Goal: Contribute content: Contribute content

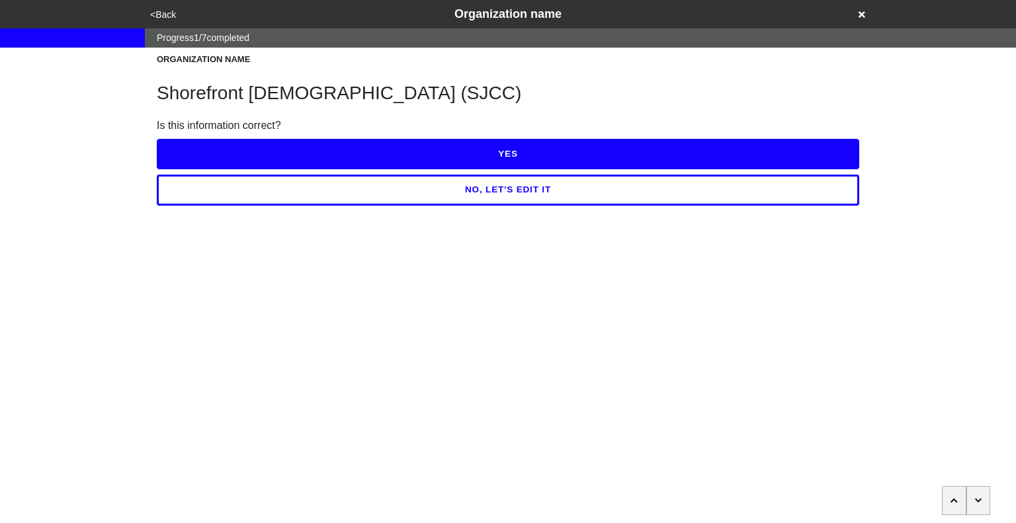
click at [602, 259] on html "<Back Organization name Progress 1 / 7 completed ORGANIZATION NAME Shorefront J…" at bounding box center [508, 129] width 1016 height 259
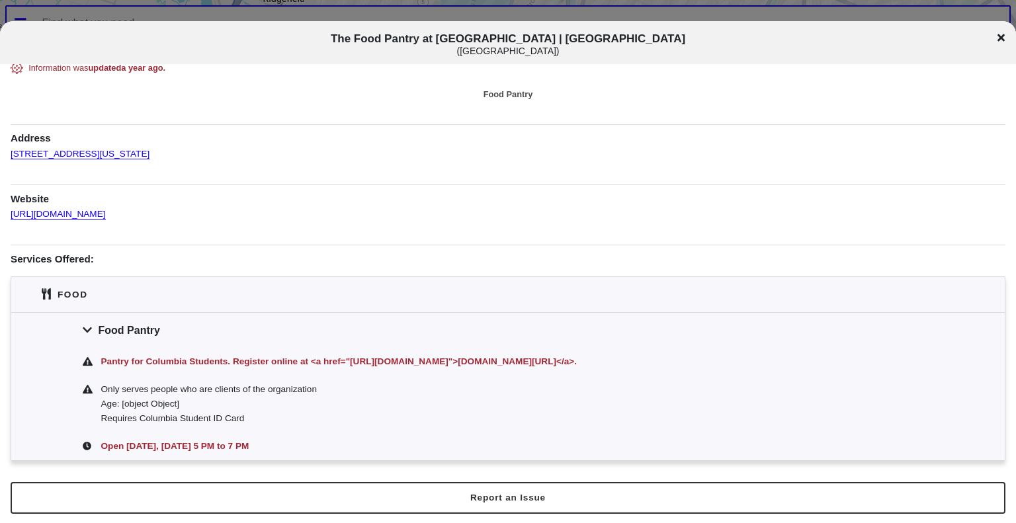
scroll to position [9, 0]
drag, startPoint x: 384, startPoint y: 38, endPoint x: 636, endPoint y: 40, distance: 252.1
click at [636, 40] on h1 "The Food Pantry at Columbia | Medical Center ( Medical Center )" at bounding box center [509, 44] width 844 height 24
copy span "The Food Pantry at [GEOGRAPHIC_DATA] | [GEOGRAPHIC_DATA]"
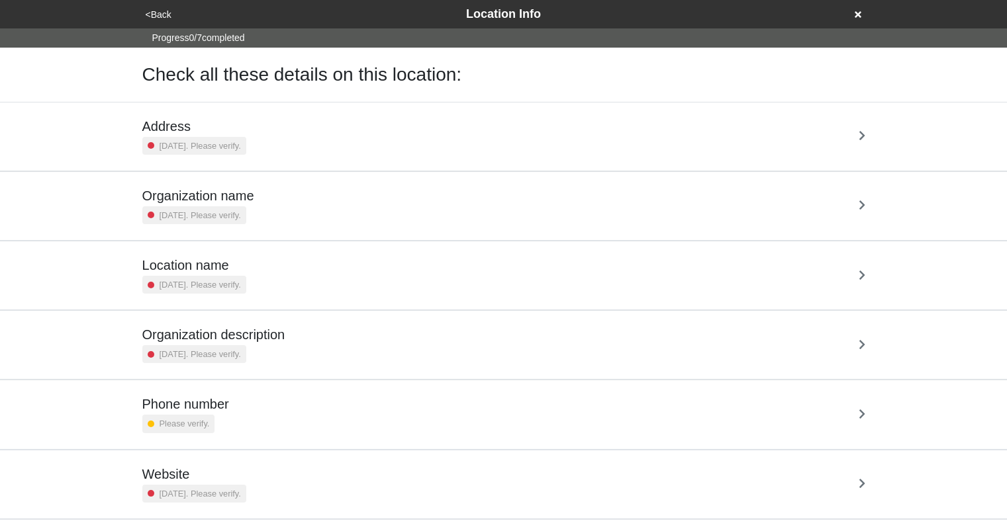
click at [326, 124] on div "Address 2 years ago. Please verify." at bounding box center [503, 136] width 723 height 36
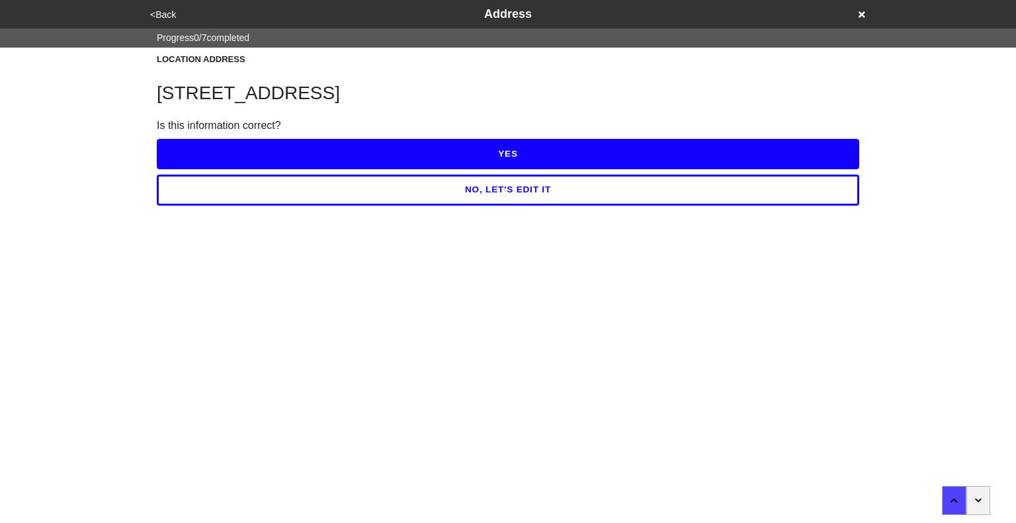
click at [488, 153] on button "YES" at bounding box center [508, 154] width 703 height 30
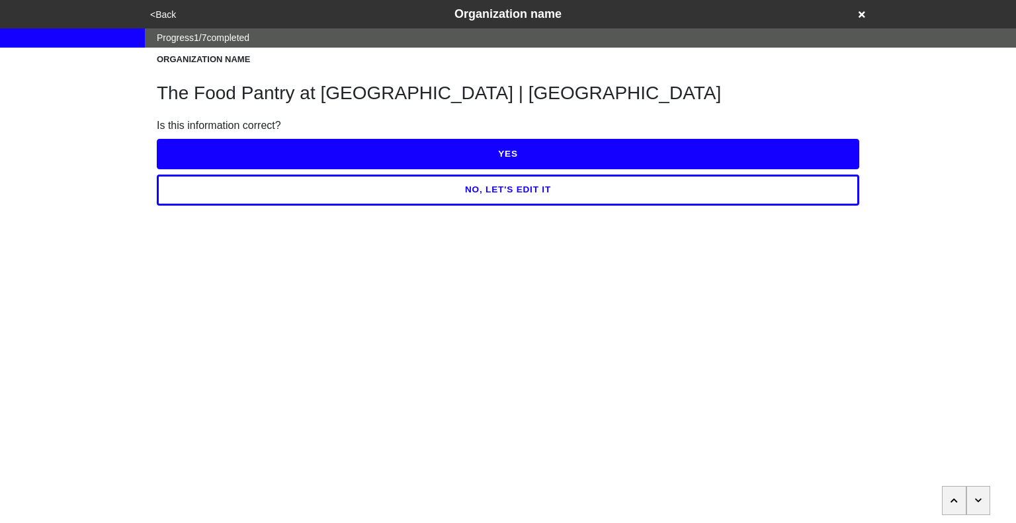
click at [488, 153] on button "YES" at bounding box center [508, 154] width 703 height 30
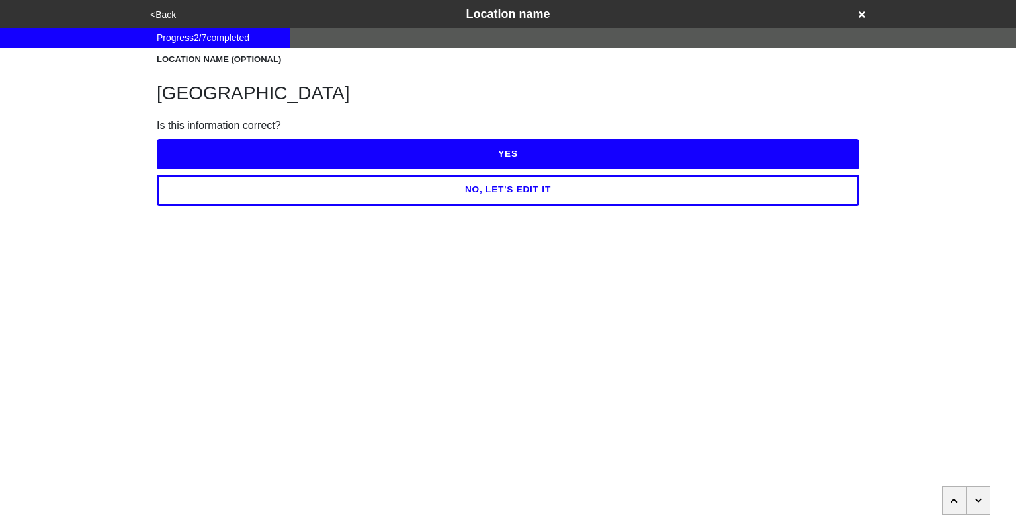
click at [488, 153] on button "YES" at bounding box center [508, 154] width 703 height 30
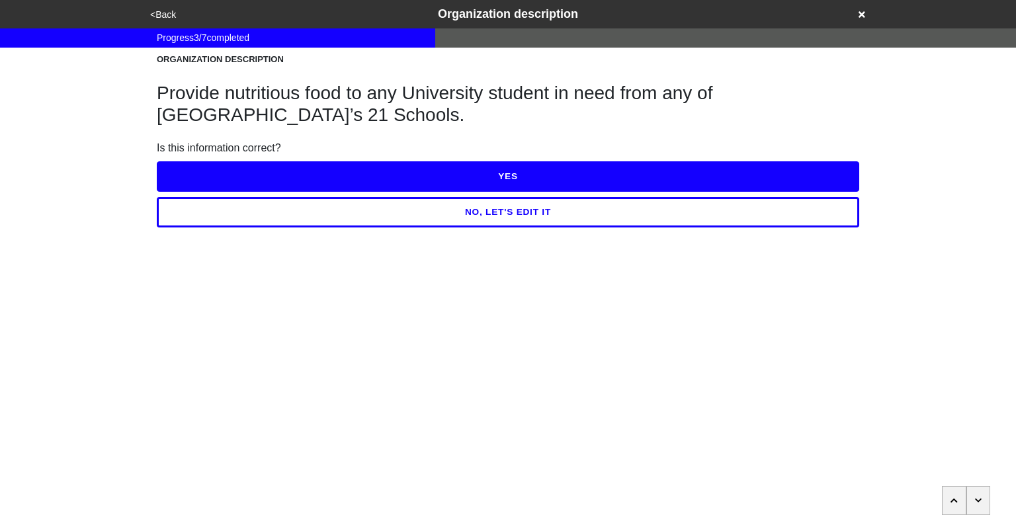
click at [507, 180] on button "YES" at bounding box center [508, 176] width 703 height 30
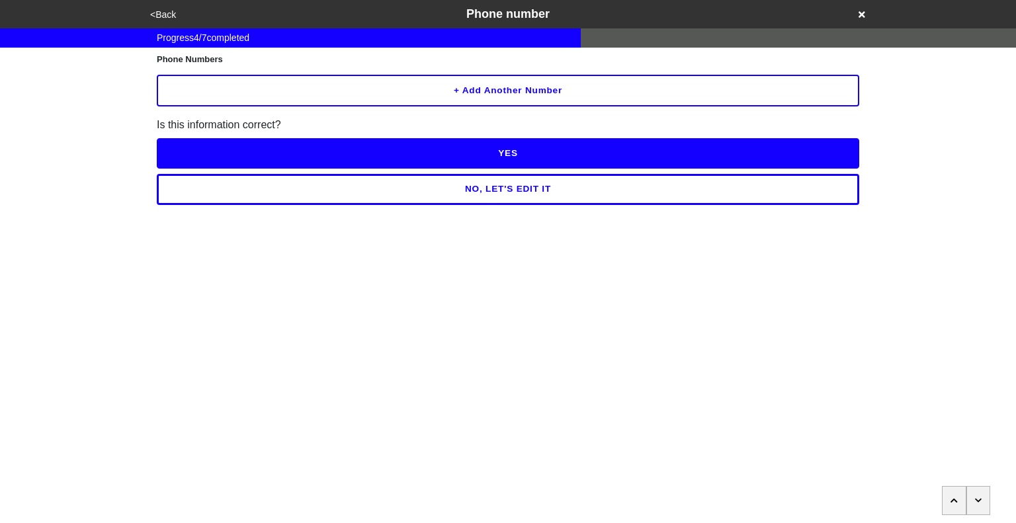
click at [974, 509] on button "button" at bounding box center [979, 500] width 24 height 29
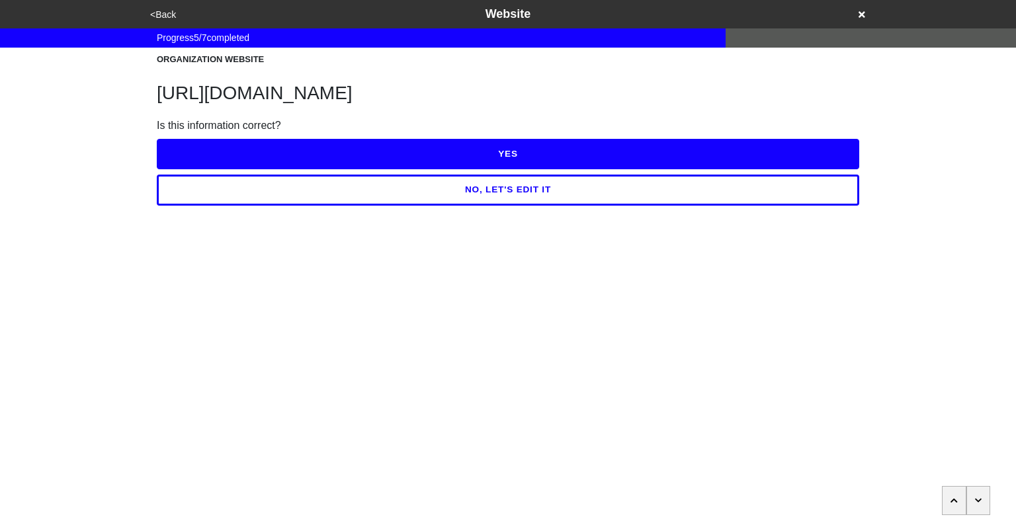
click at [549, 169] on button "YES" at bounding box center [508, 154] width 703 height 30
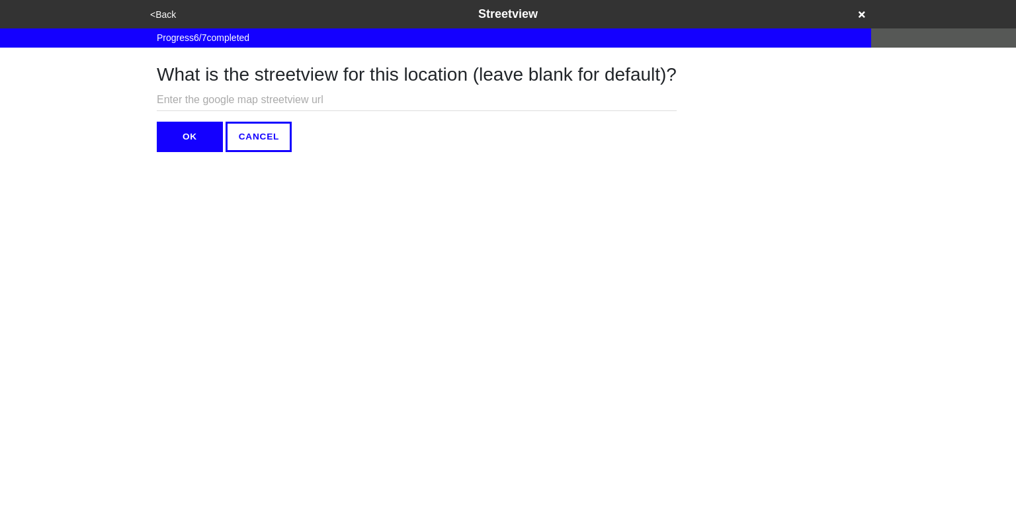
click at [341, 100] on input "text" at bounding box center [417, 100] width 520 height 22
paste input "https://www.google.com/maps/@40.8432133,-73.9429033,3a,75y,322.43h,88.93t/data=…"
type input "https://www.google.com/maps/@40.8432133,-73.9429033,3a,75y,322.43h,88.93t/data=…"
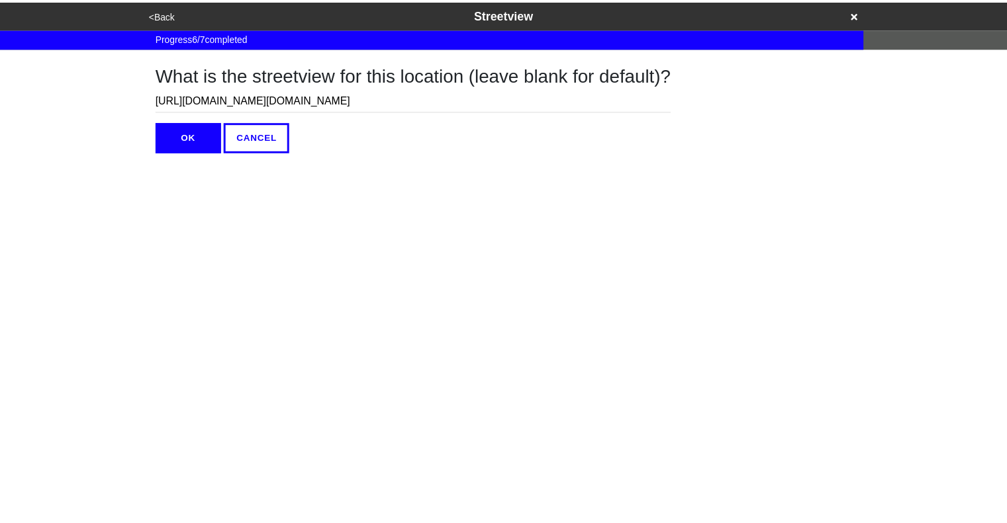
scroll to position [0, 0]
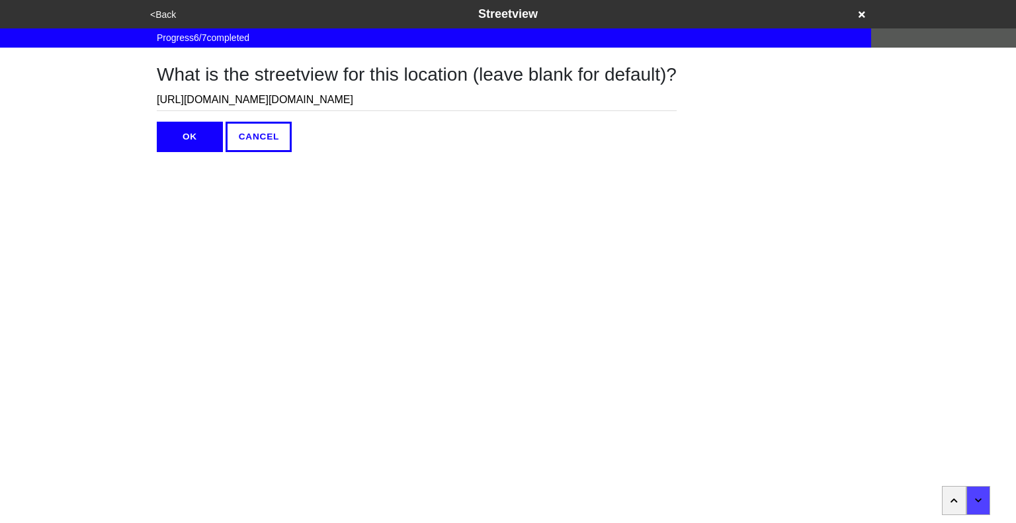
click at [191, 136] on button "OK" at bounding box center [190, 137] width 66 height 30
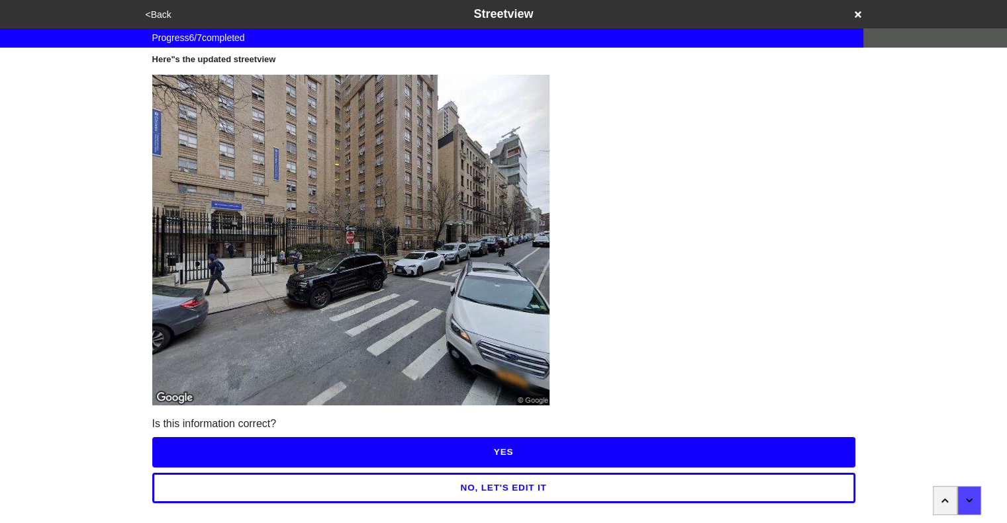
click at [531, 453] on button "YES" at bounding box center [503, 452] width 703 height 30
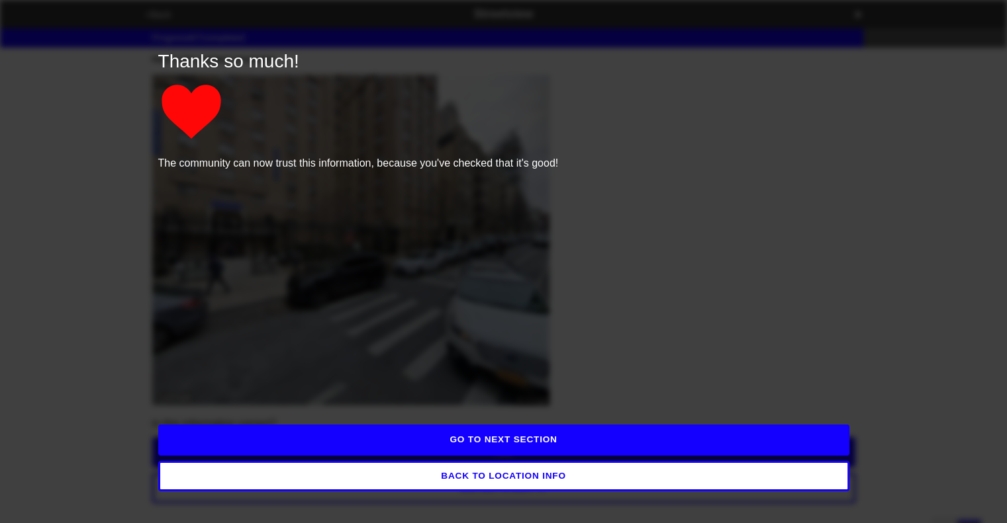
click at [580, 441] on button "GO TO NEXT SECTION" at bounding box center [503, 440] width 691 height 30
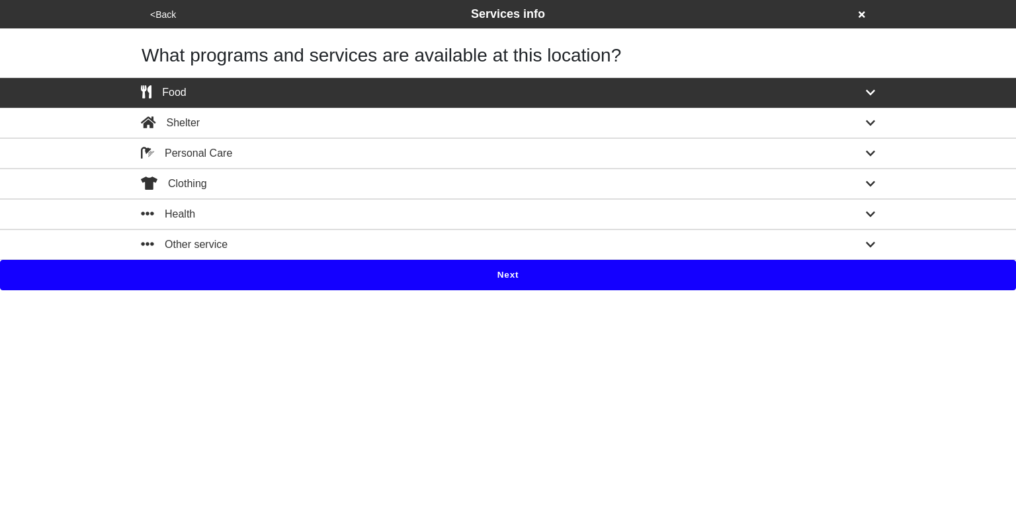
click at [529, 271] on button "Next" at bounding box center [508, 275] width 1016 height 30
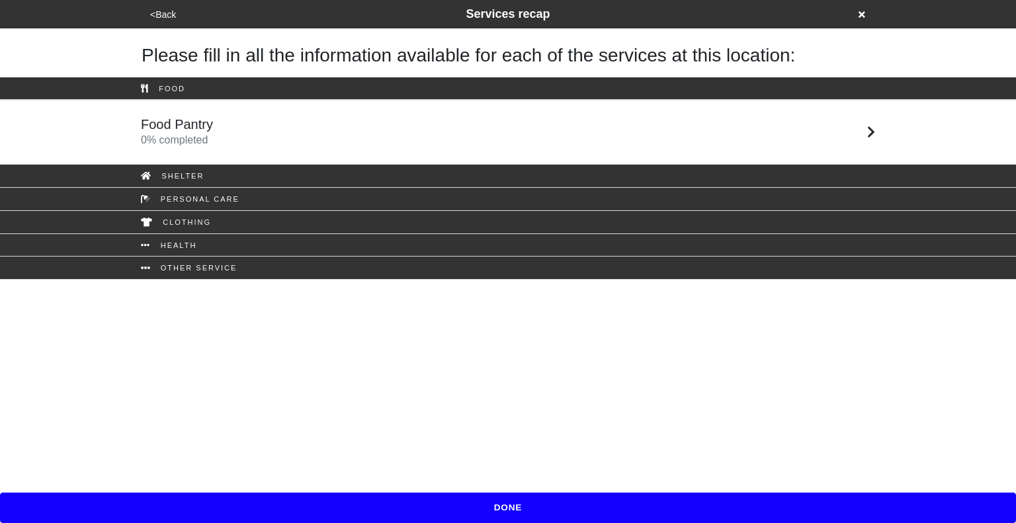
click at [403, 130] on div "Food Pantry 0 % completed" at bounding box center [508, 132] width 754 height 32
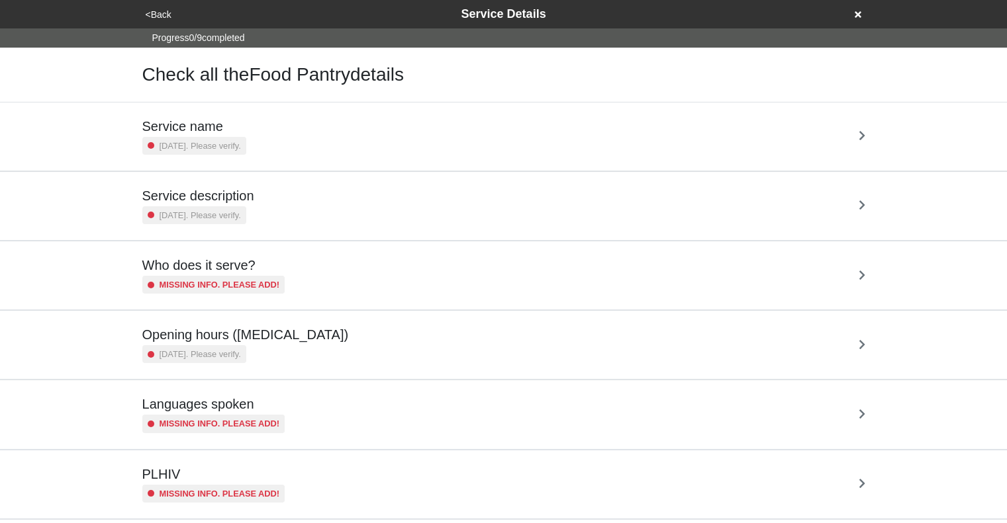
click at [403, 130] on div "Service name 3 years ago. Please verify." at bounding box center [503, 136] width 723 height 36
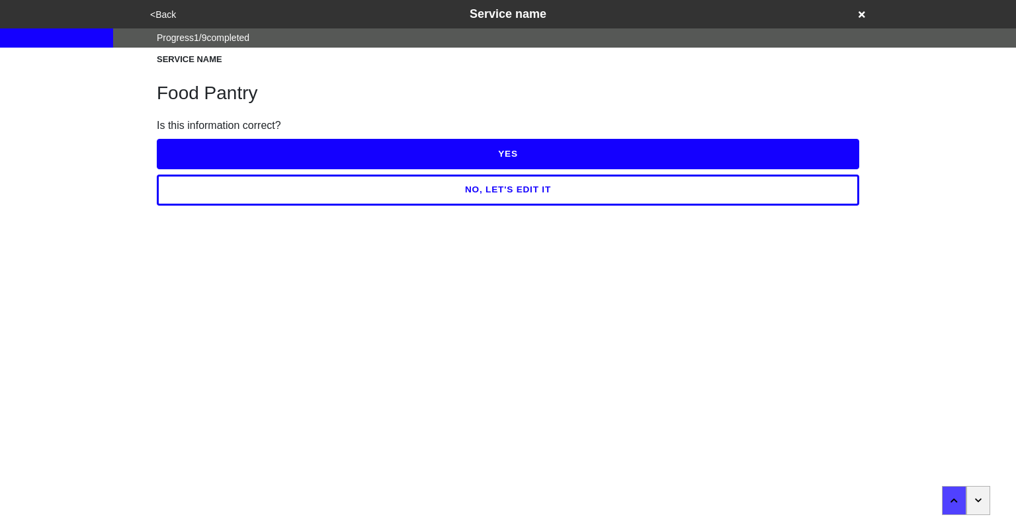
click at [482, 157] on button "YES" at bounding box center [508, 154] width 703 height 30
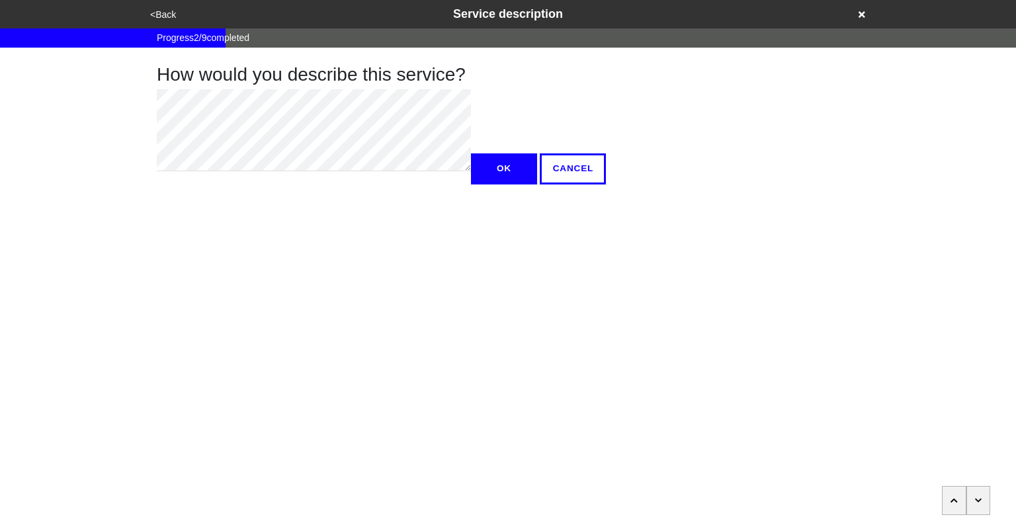
click at [985, 505] on button "button" at bounding box center [979, 500] width 24 height 29
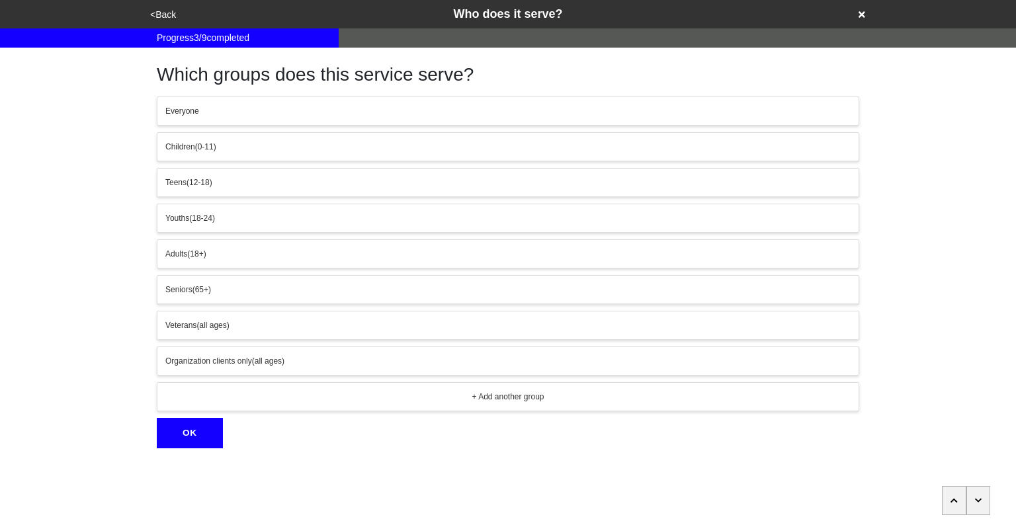
click at [980, 502] on icon "button" at bounding box center [978, 501] width 7 height 8
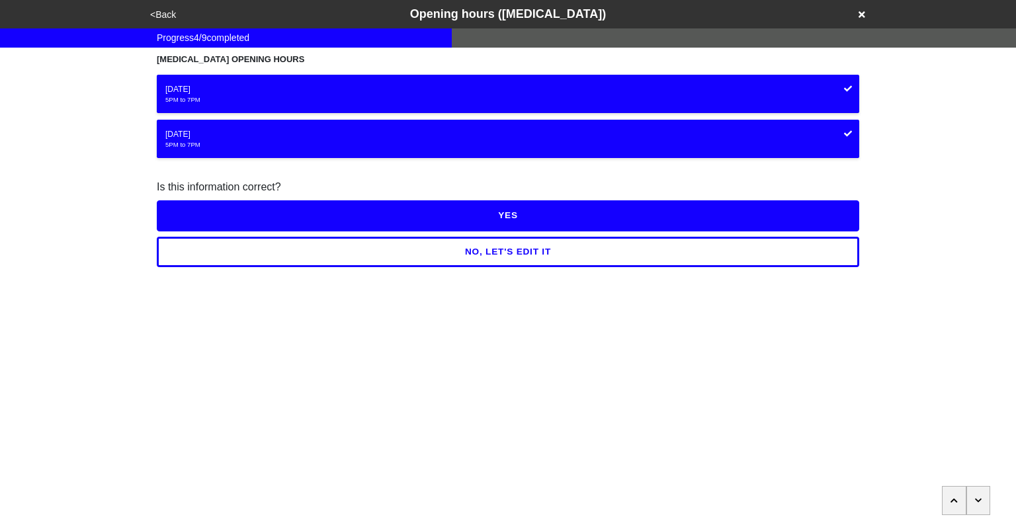
click at [588, 243] on button "NO, LET'S EDIT IT" at bounding box center [508, 252] width 703 height 30
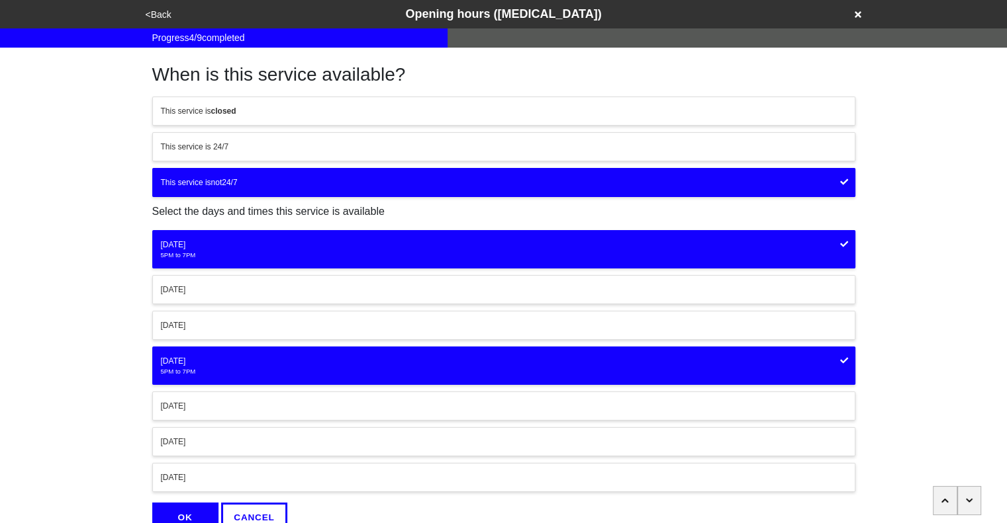
click at [841, 243] on icon at bounding box center [844, 244] width 8 height 6
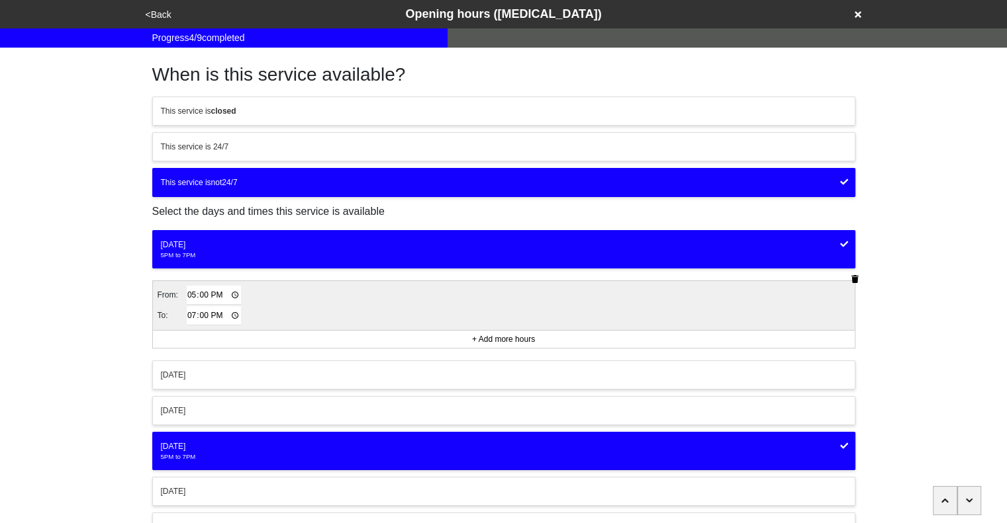
click at [856, 280] on icon "button" at bounding box center [854, 279] width 7 height 8
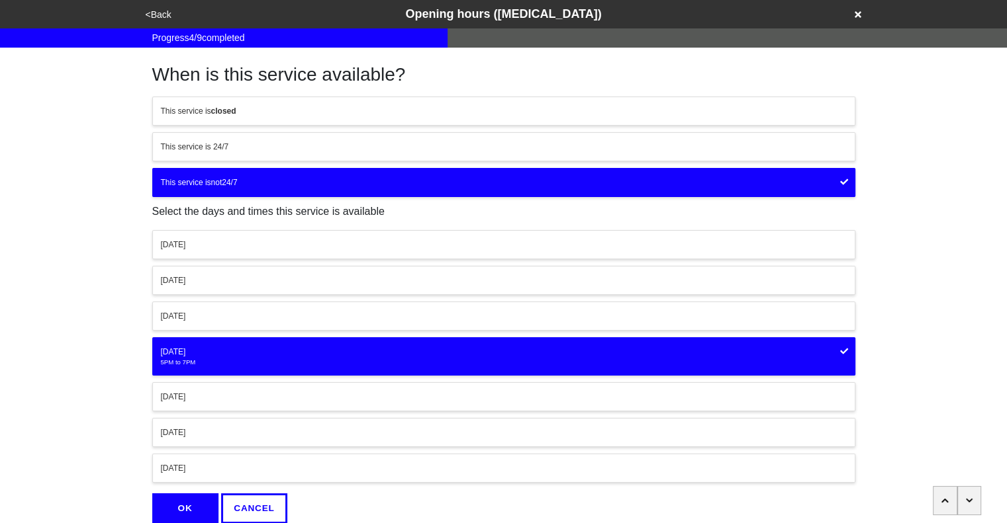
click at [402, 323] on button "Wednesday" at bounding box center [503, 316] width 703 height 29
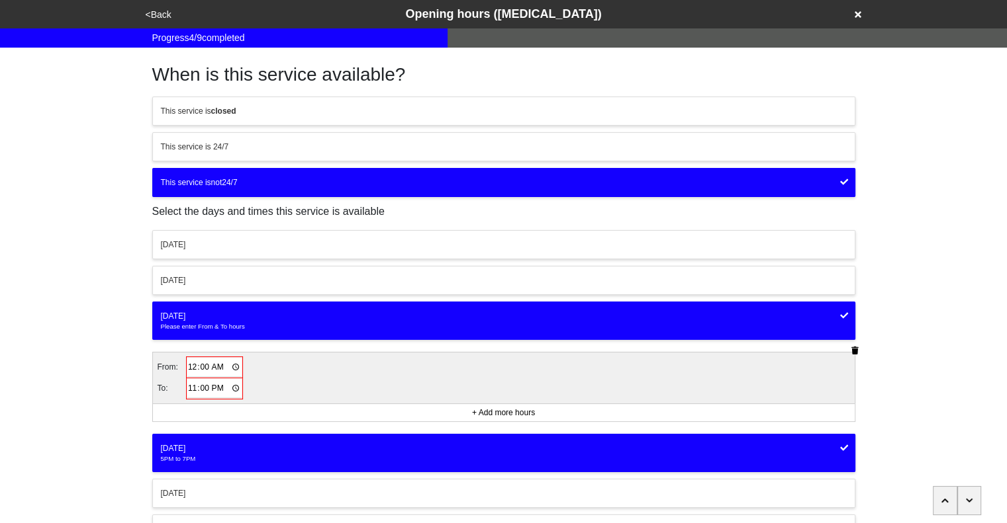
click at [191, 367] on input "00:00" at bounding box center [214, 367] width 55 height 19
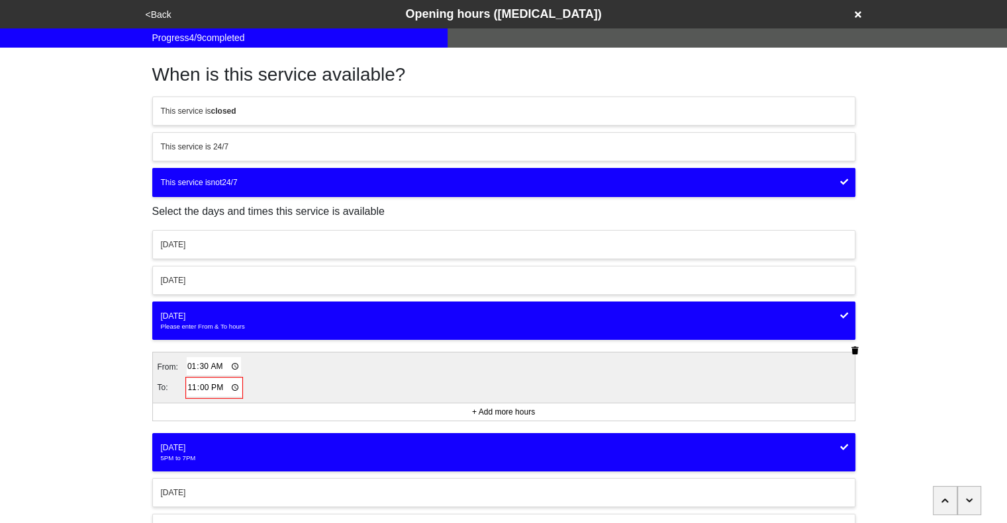
click at [220, 365] on input "01:30" at bounding box center [214, 366] width 55 height 19
type input "13:30"
click at [191, 388] on input "23:00" at bounding box center [214, 388] width 55 height 19
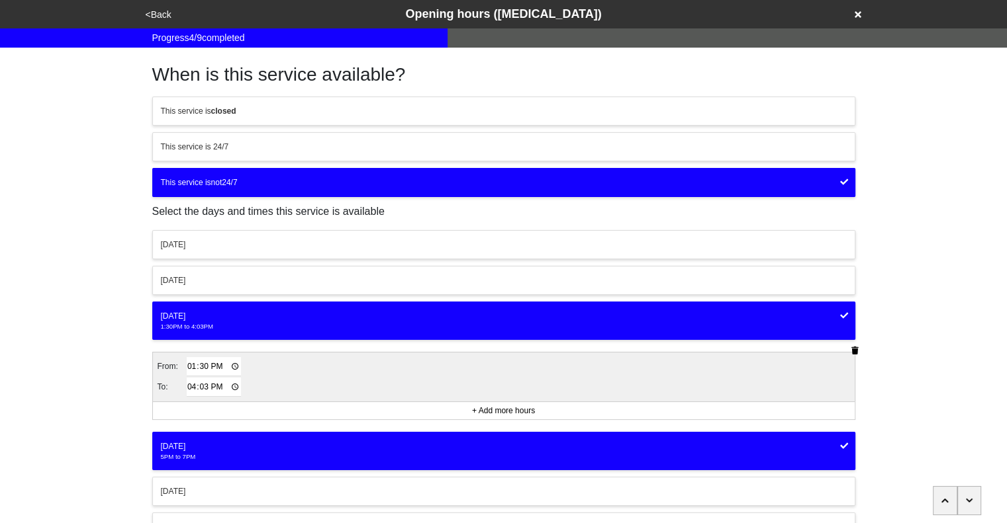
type input "16:30"
click at [441, 444] on div "Thursday" at bounding box center [504, 447] width 686 height 12
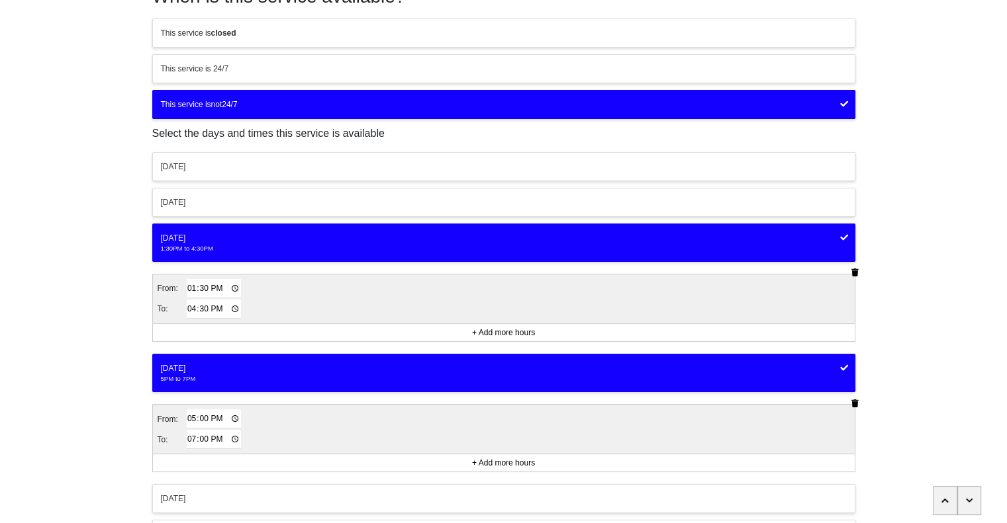
scroll to position [95, 0]
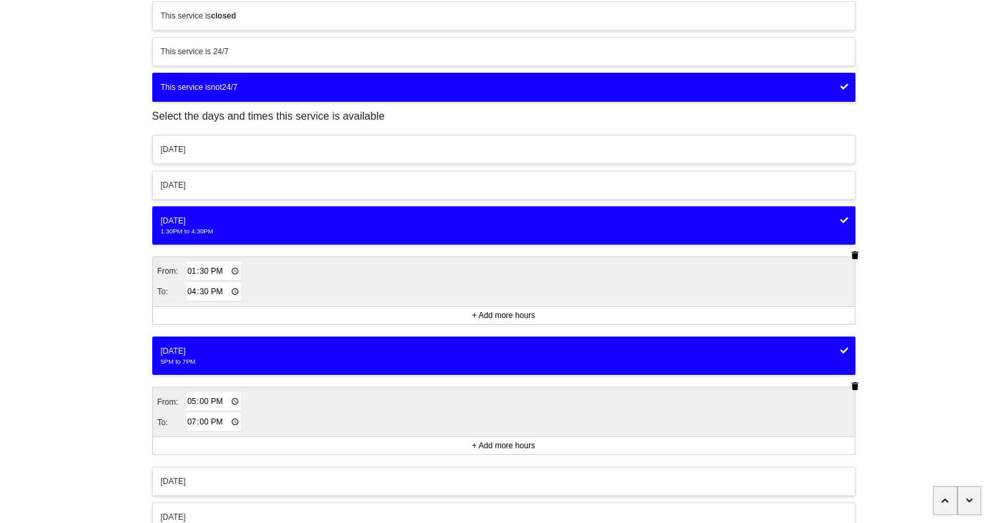
click at [189, 400] on input "17:00" at bounding box center [214, 401] width 55 height 19
type input "18:00"
click at [187, 418] on input "19:00" at bounding box center [214, 422] width 55 height 19
type input "21:00"
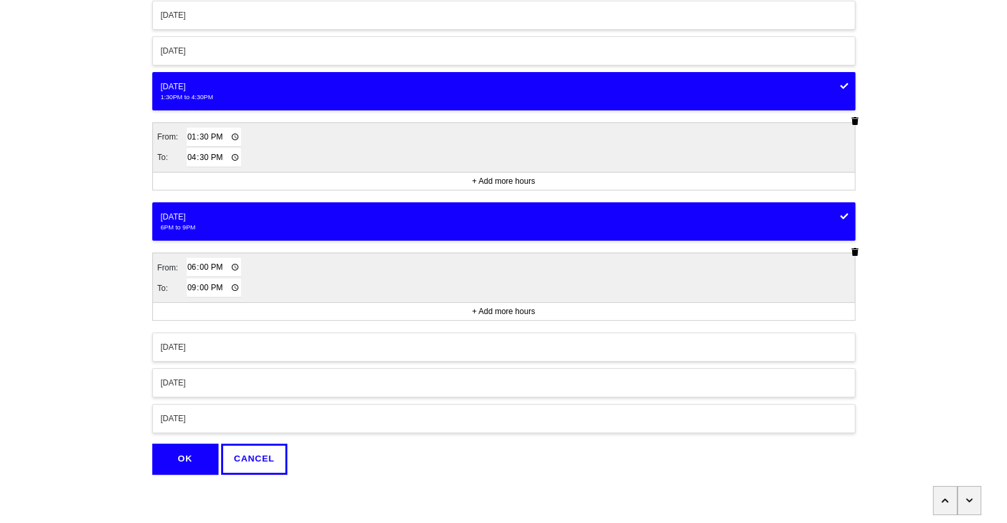
click at [132, 427] on div "When is this service available? This service is closed This service is 24/7 Thi…" at bounding box center [503, 146] width 754 height 657
click at [169, 455] on button "OK" at bounding box center [185, 459] width 66 height 30
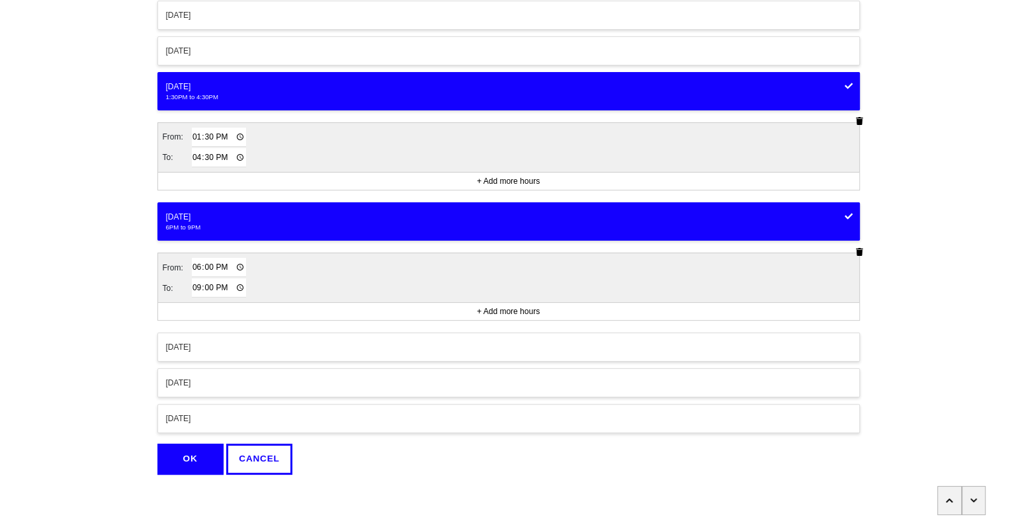
scroll to position [0, 0]
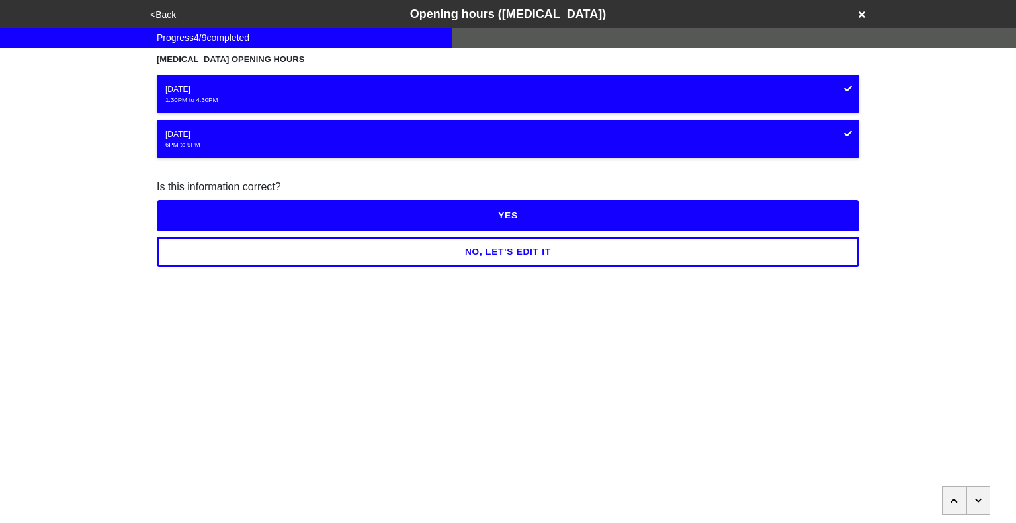
click at [490, 223] on button "YES" at bounding box center [508, 216] width 703 height 30
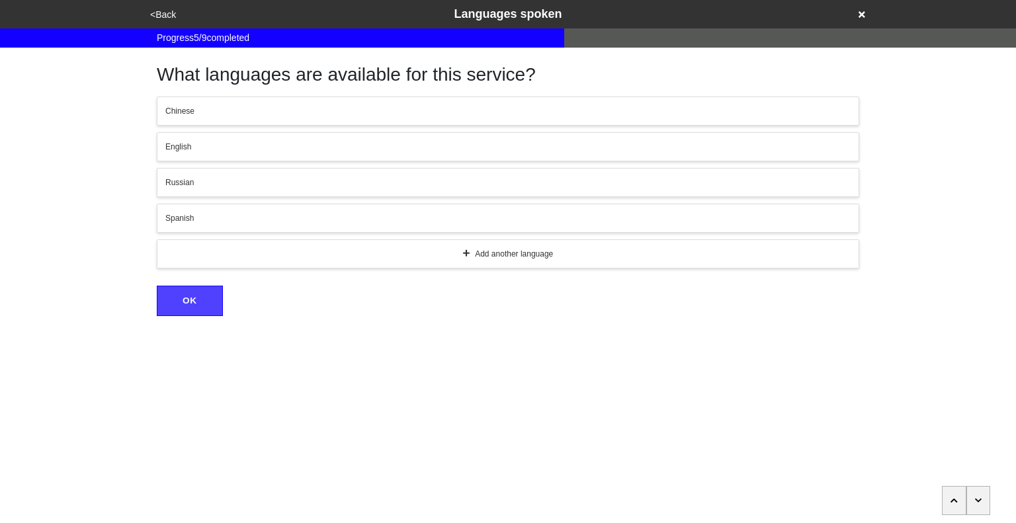
click at [978, 501] on icon "button" at bounding box center [978, 501] width 7 height 8
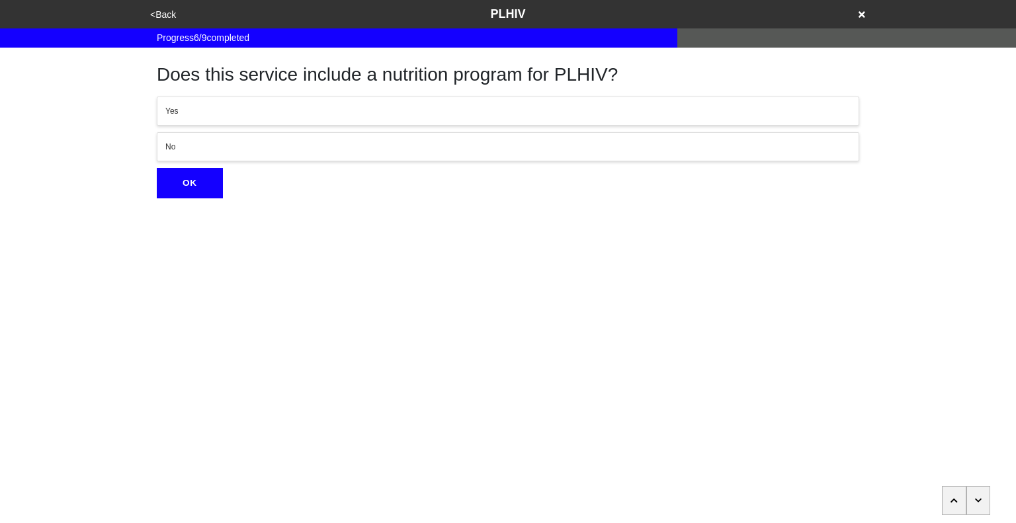
click at [978, 501] on icon "button" at bounding box center [978, 501] width 7 height 8
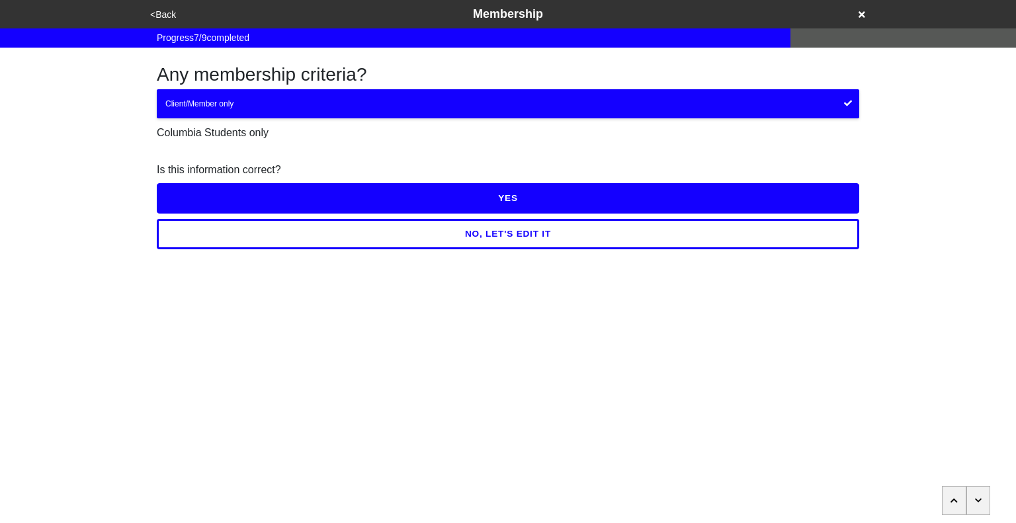
click at [478, 202] on button "YES" at bounding box center [508, 198] width 703 height 30
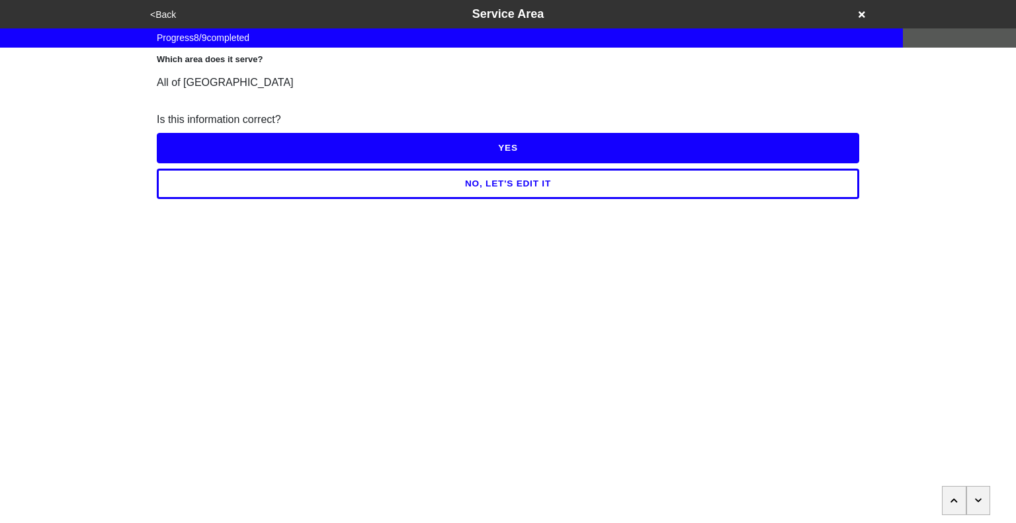
click at [519, 151] on button "YES" at bounding box center [508, 148] width 703 height 30
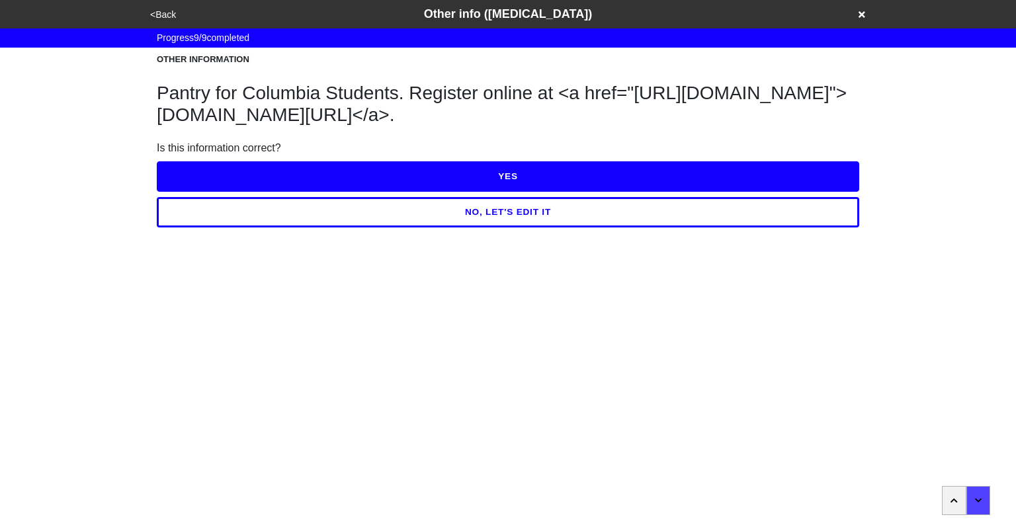
click at [512, 185] on button "YES" at bounding box center [508, 176] width 703 height 30
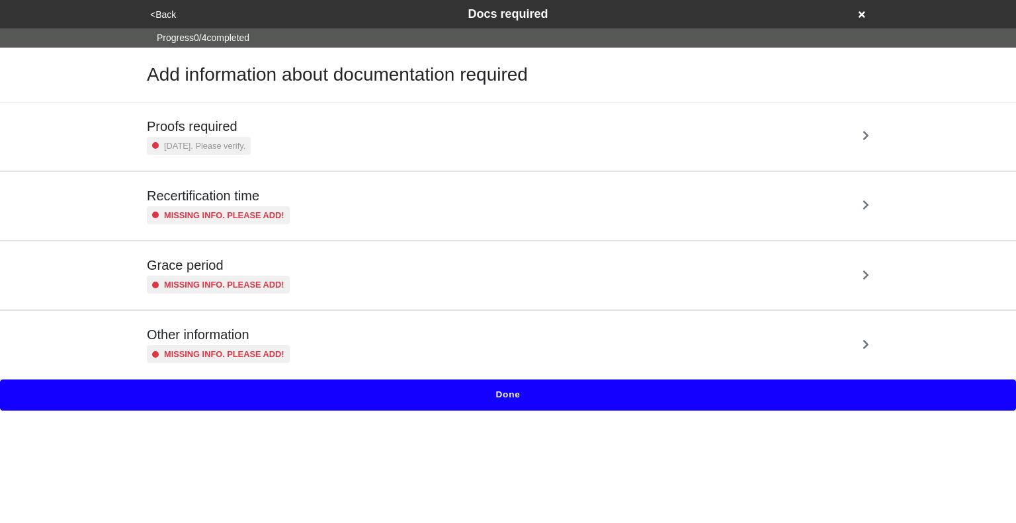
click at [456, 147] on div "Proofs required 2 years ago. Please verify." at bounding box center [508, 136] width 723 height 36
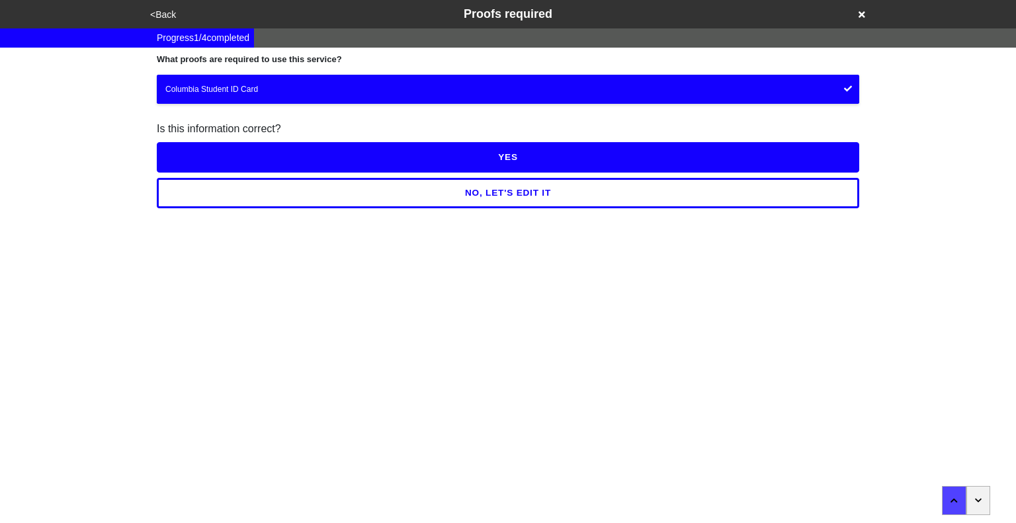
click at [499, 161] on button "YES" at bounding box center [508, 157] width 703 height 30
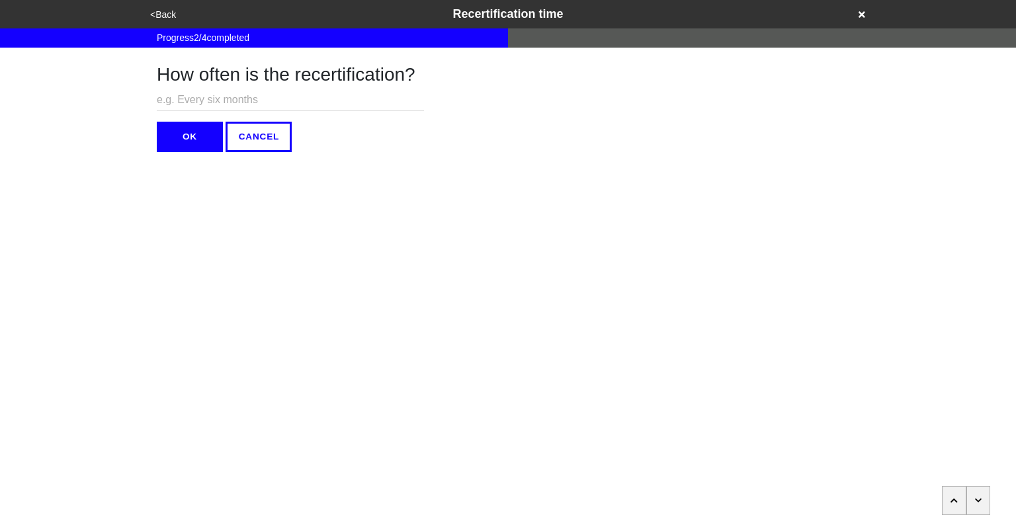
click at [979, 498] on icon "button" at bounding box center [978, 501] width 7 height 8
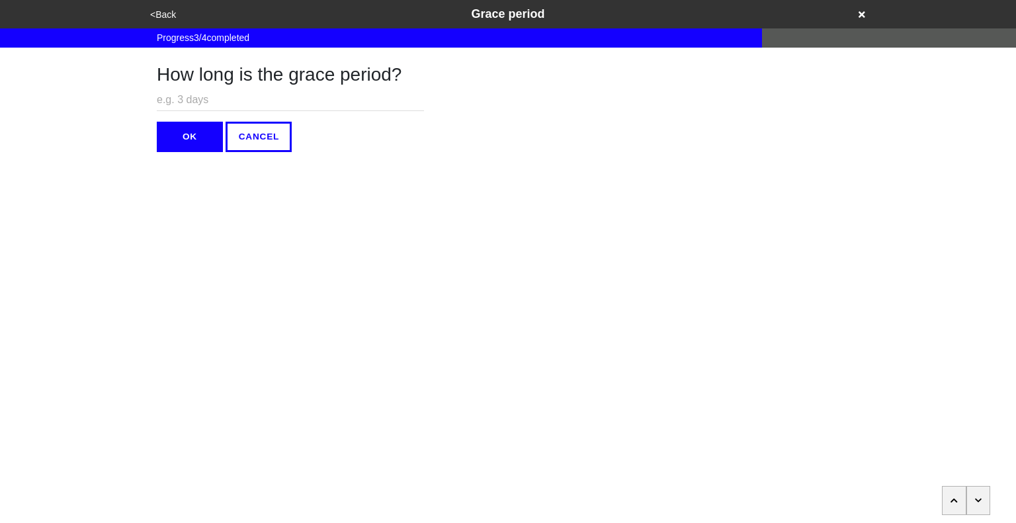
click at [979, 498] on icon "button" at bounding box center [978, 501] width 7 height 8
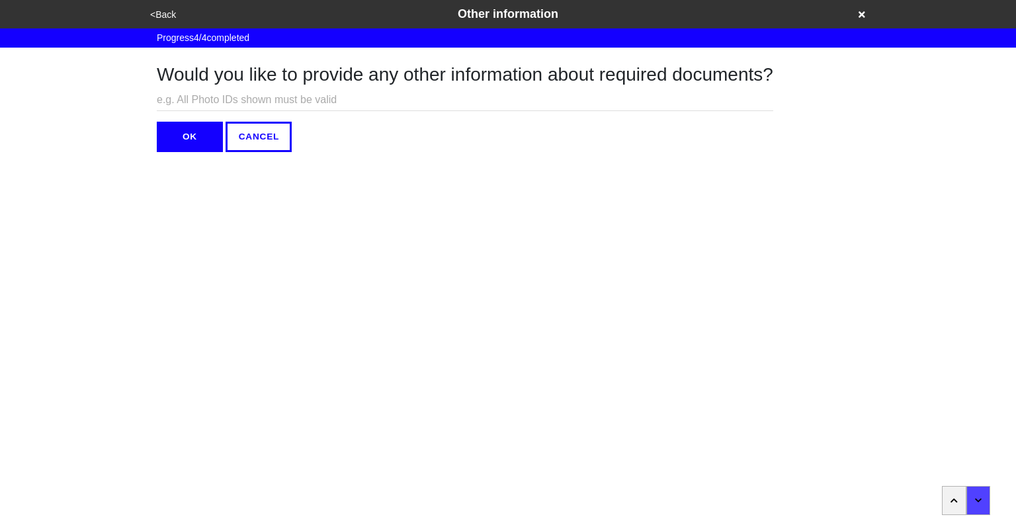
click at [183, 139] on button "OK" at bounding box center [190, 137] width 66 height 30
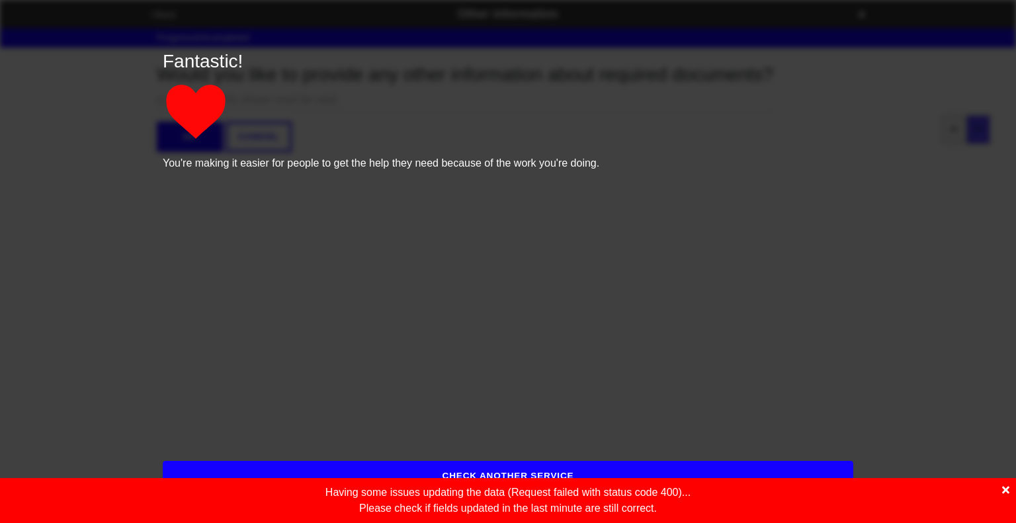
click at [1008, 490] on icon at bounding box center [1006, 490] width 7 height 11
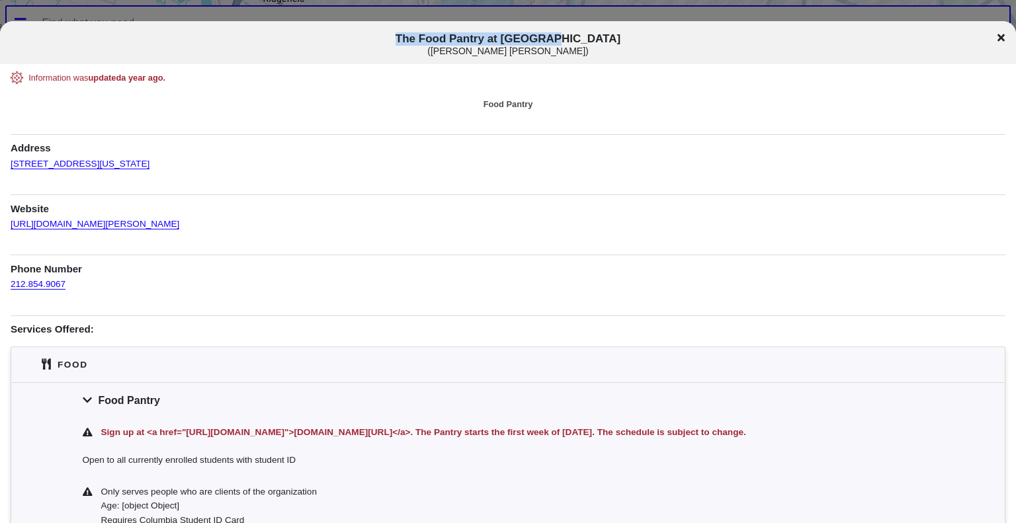
drag, startPoint x: 431, startPoint y: 38, endPoint x: 591, endPoint y: 27, distance: 159.8
click at [591, 27] on div "The Food Pantry at [GEOGRAPHIC_DATA] ( [PERSON_NAME][GEOGRAPHIC_DATA][PERSON_NA…" at bounding box center [508, 42] width 1016 height 43
copy span "The Food Pantry at [GEOGRAPHIC_DATA]"
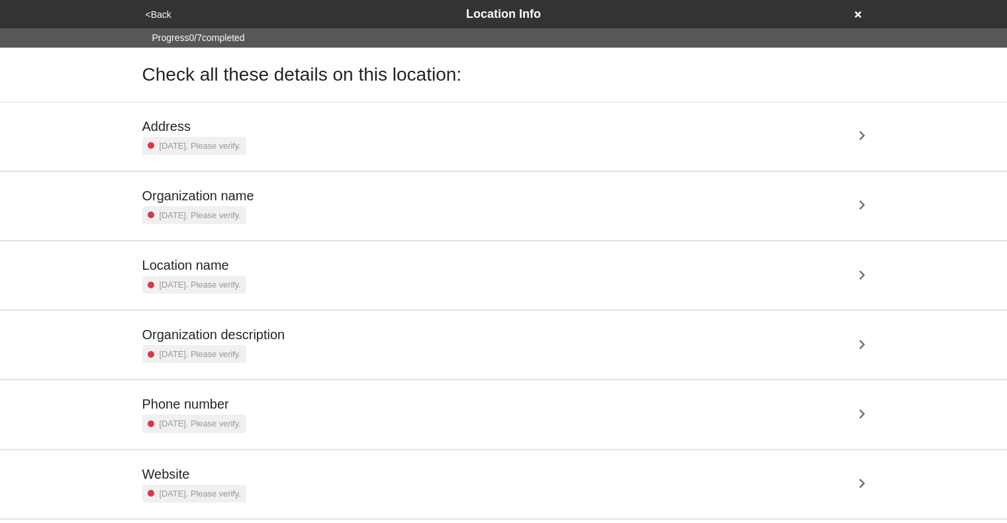
click at [373, 134] on div "Address 2 years ago. Please verify." at bounding box center [503, 136] width 723 height 36
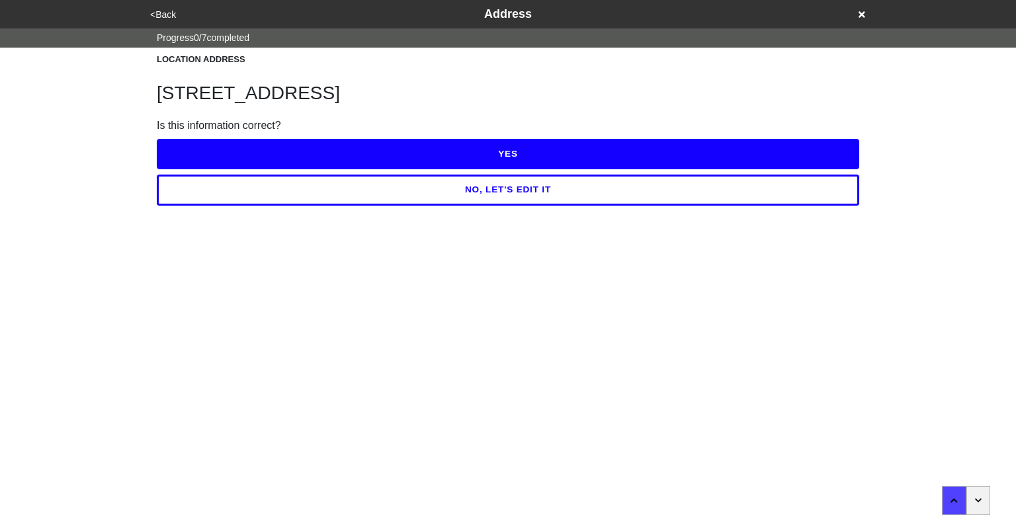
click at [490, 159] on button "YES" at bounding box center [508, 154] width 703 height 30
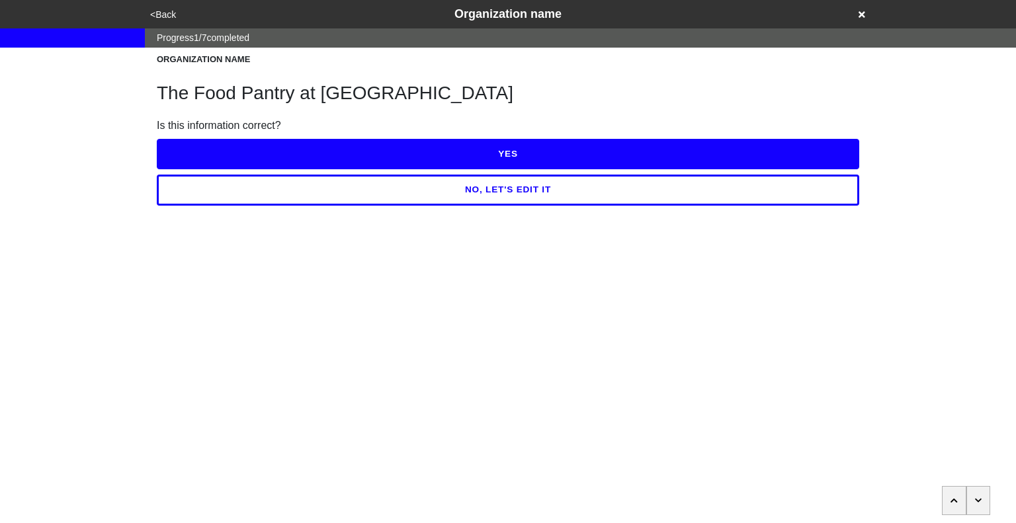
click at [490, 159] on button "YES" at bounding box center [508, 154] width 703 height 30
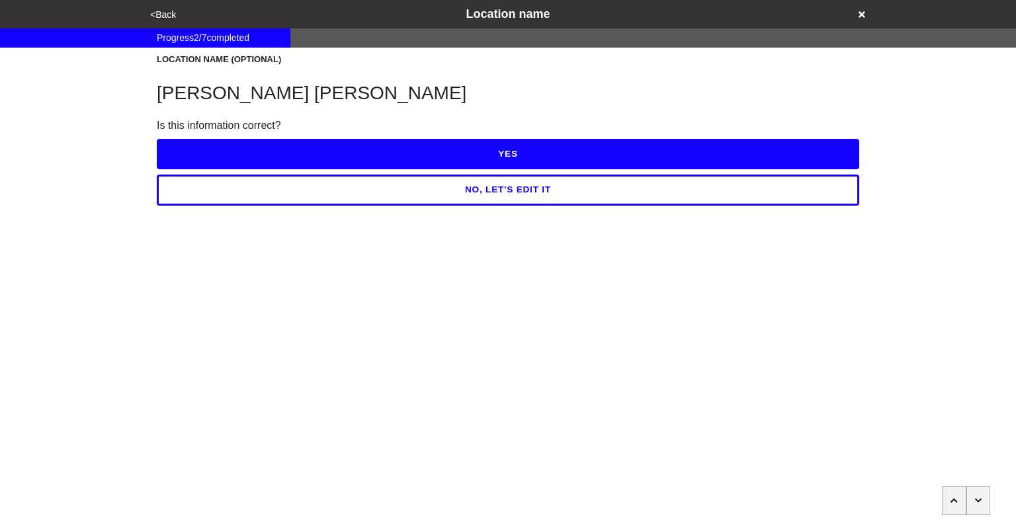
click at [490, 159] on button "YES" at bounding box center [508, 154] width 703 height 30
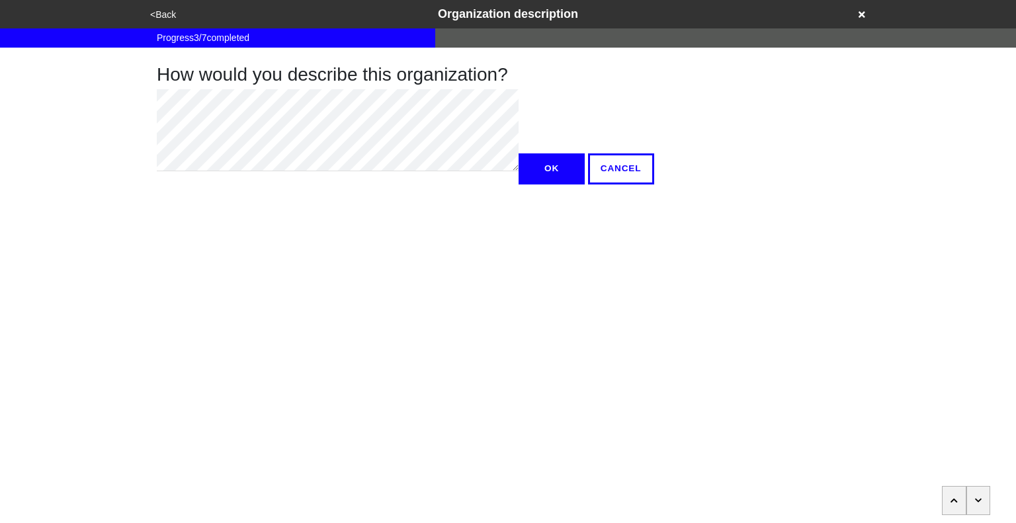
click at [977, 502] on icon "button" at bounding box center [978, 501] width 7 height 8
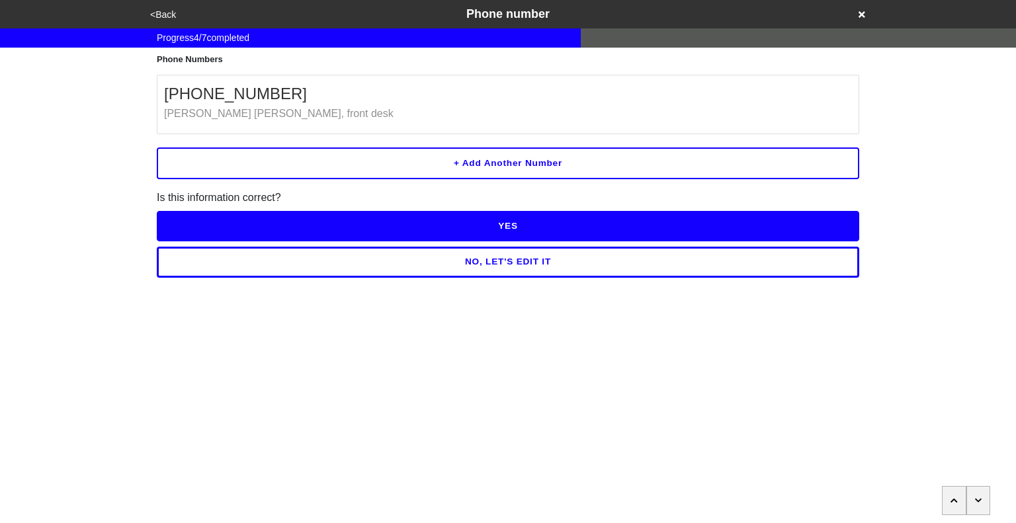
click at [979, 513] on button "button" at bounding box center [979, 500] width 24 height 29
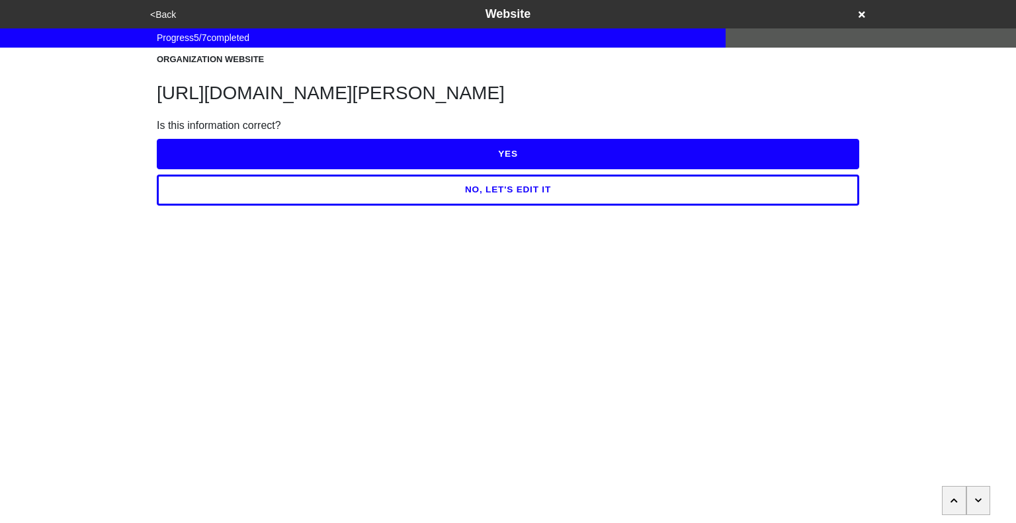
click at [613, 169] on button "YES" at bounding box center [508, 154] width 703 height 30
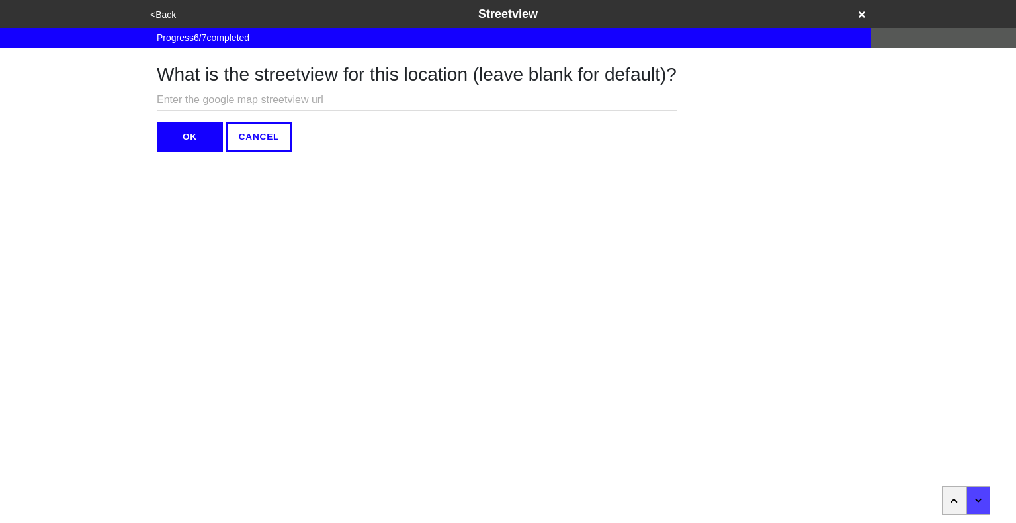
click at [204, 138] on button "OK" at bounding box center [190, 137] width 66 height 30
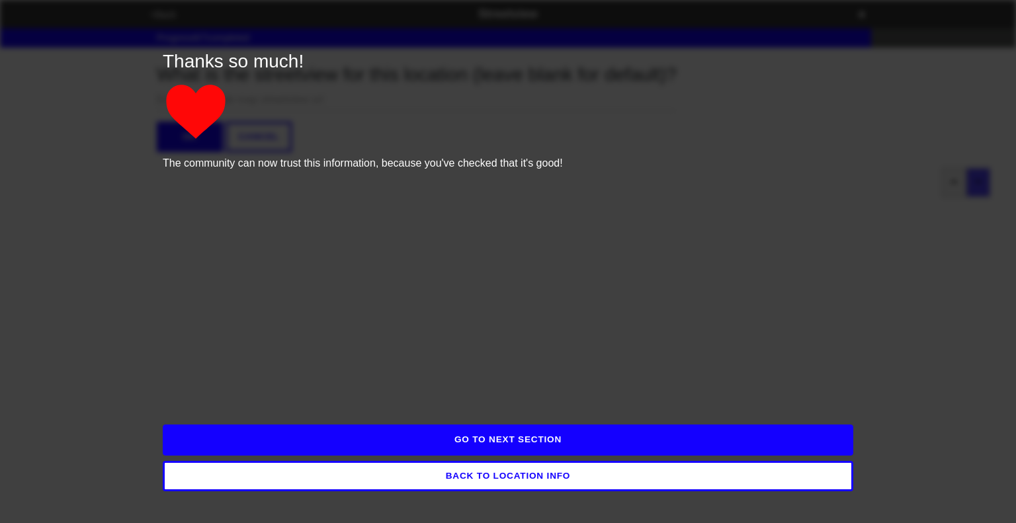
click at [594, 445] on button "GO TO NEXT SECTION" at bounding box center [508, 440] width 691 height 30
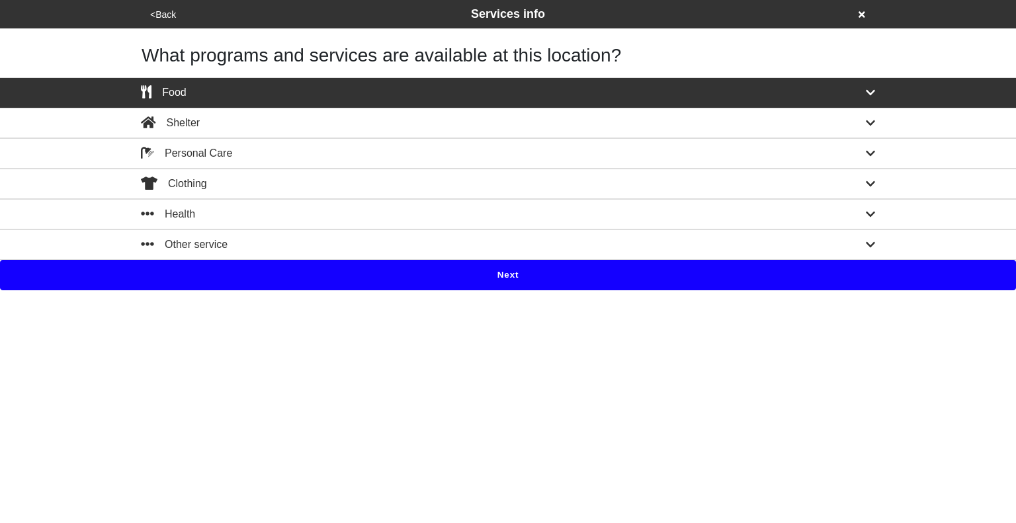
click at [530, 277] on button "Next" at bounding box center [508, 275] width 1016 height 30
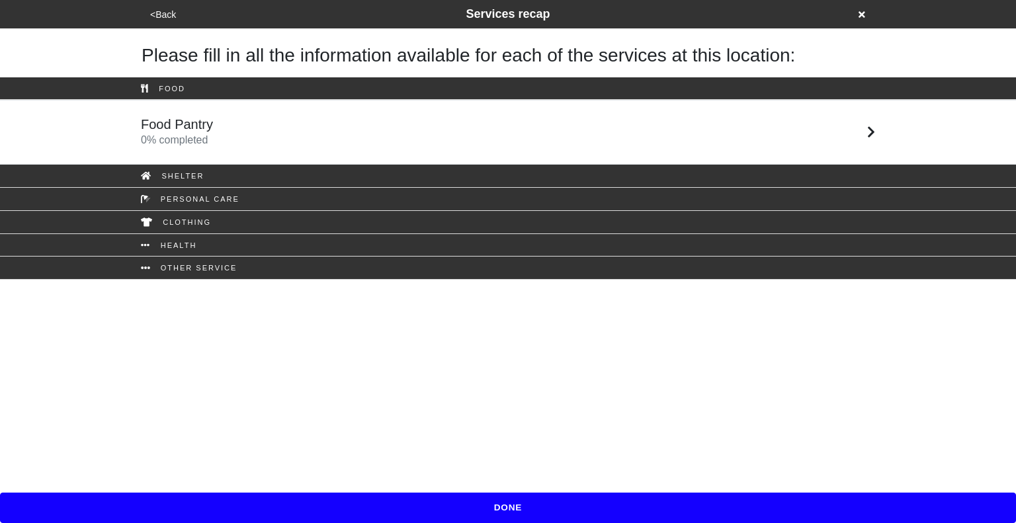
click at [412, 126] on div "Food Pantry 0 % completed" at bounding box center [508, 132] width 754 height 32
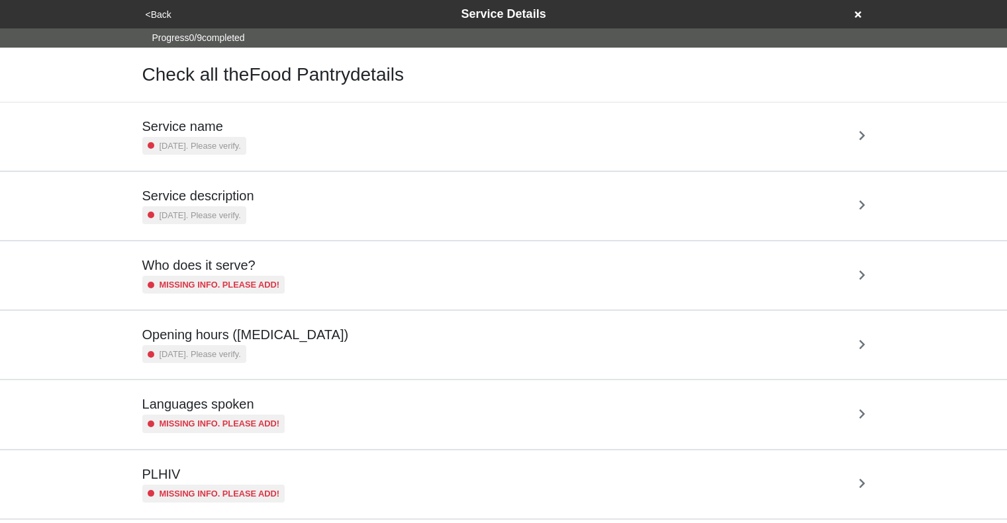
click at [412, 126] on div "Service name 5 years ago. Please verify." at bounding box center [503, 136] width 723 height 36
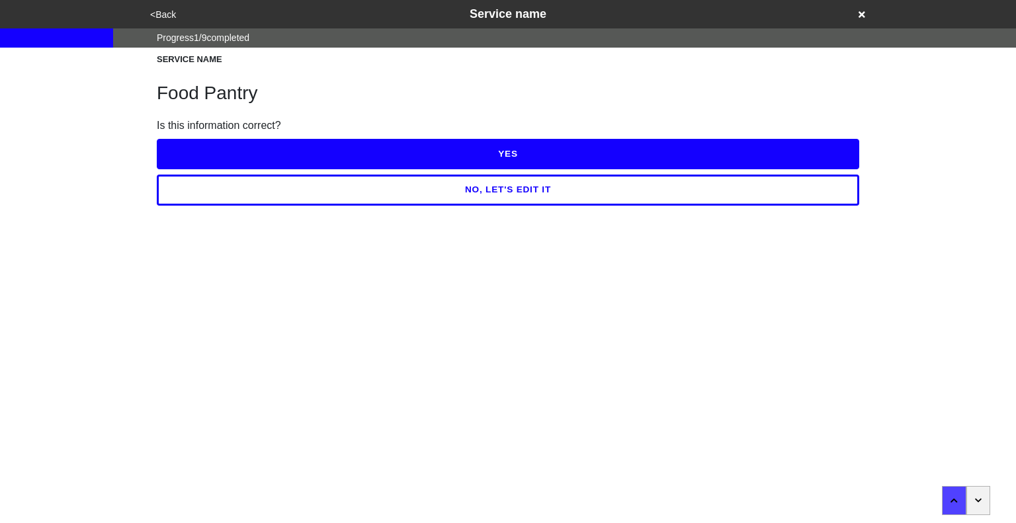
click at [475, 153] on button "YES" at bounding box center [508, 154] width 703 height 30
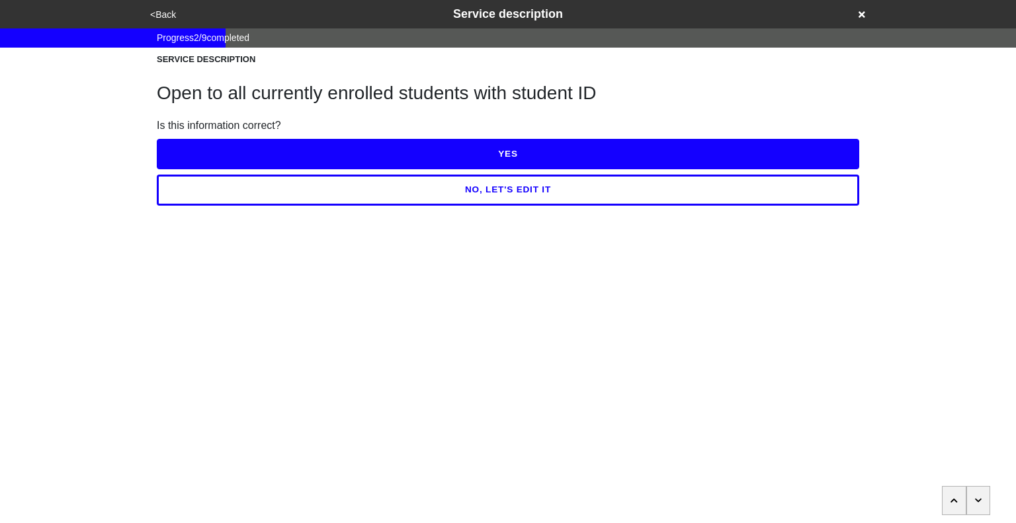
click at [514, 153] on button "YES" at bounding box center [508, 154] width 703 height 30
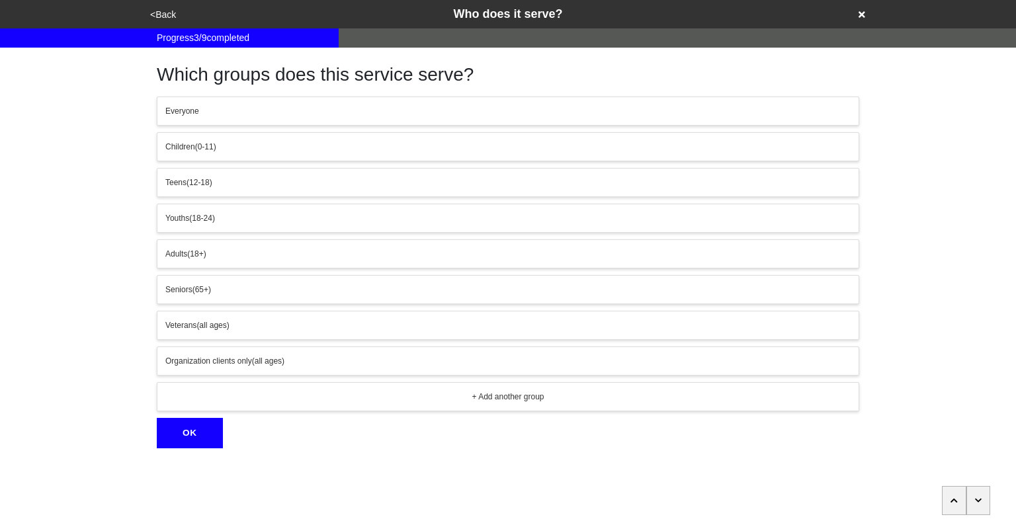
click at [979, 510] on button "button" at bounding box center [979, 500] width 24 height 29
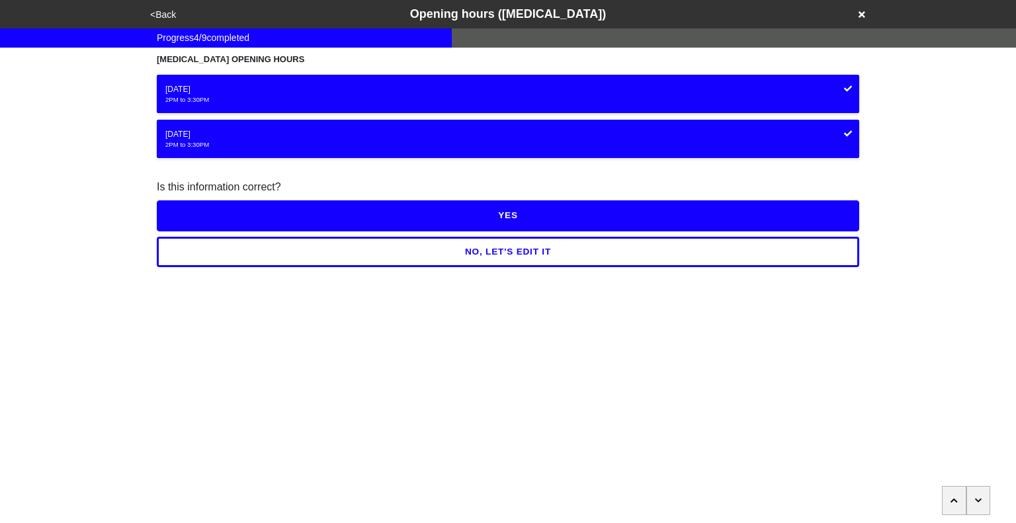
click at [523, 253] on button "NO, LET'S EDIT IT" at bounding box center [508, 252] width 703 height 30
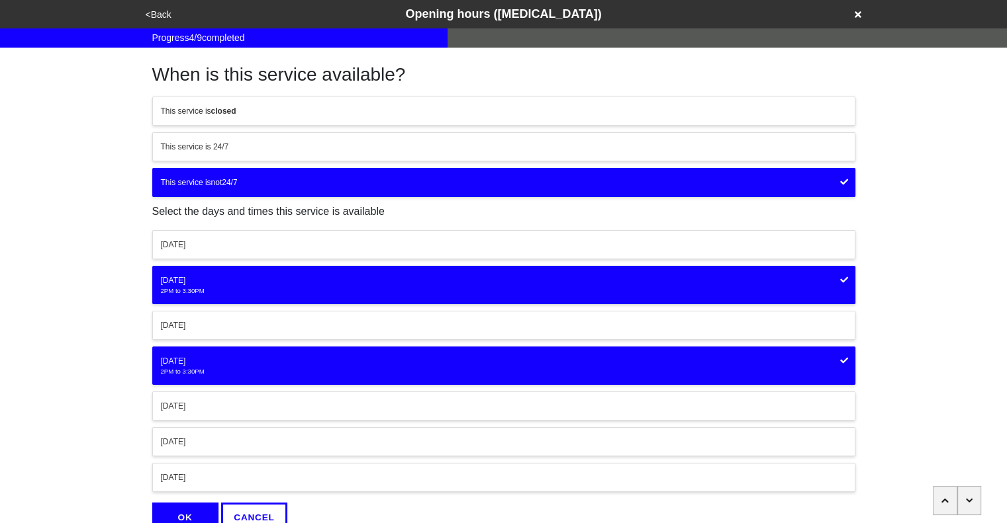
click at [522, 243] on div "Monday" at bounding box center [504, 245] width 686 height 12
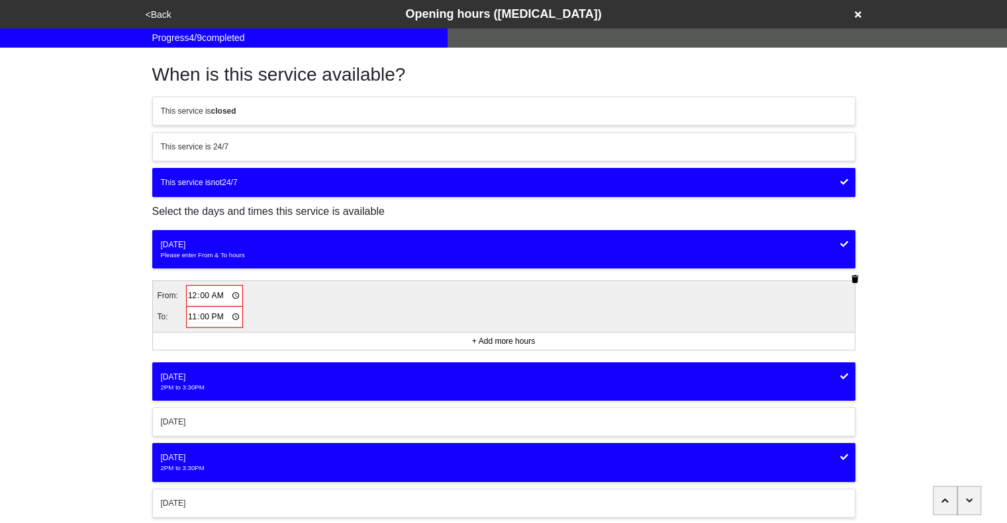
click at [191, 292] on input "00:00" at bounding box center [214, 296] width 55 height 19
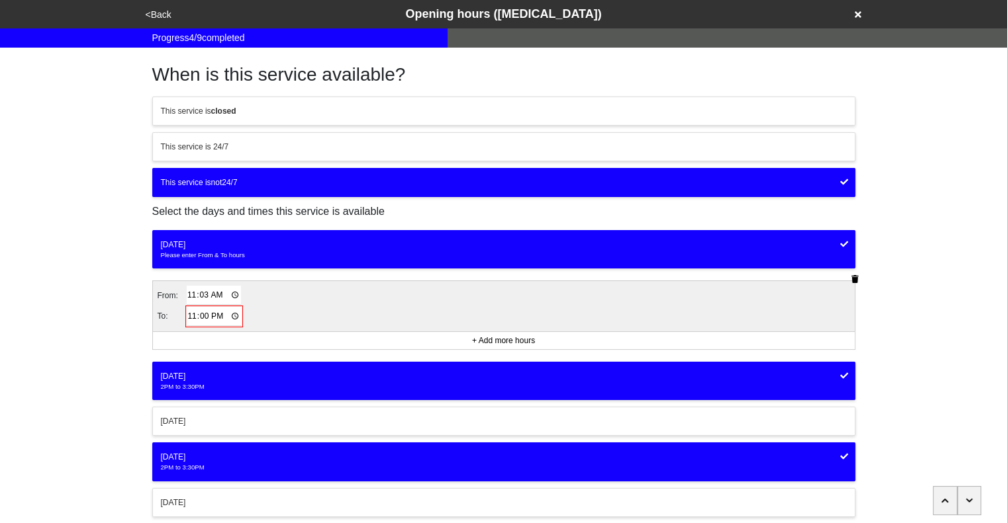
type input "11:30"
click at [191, 316] on input "23:00" at bounding box center [214, 316] width 55 height 19
type input "14:00"
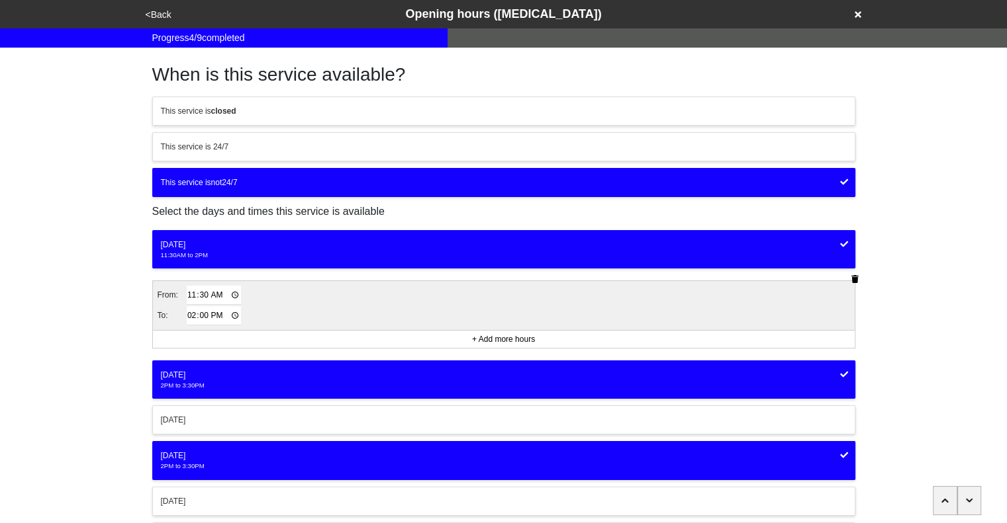
click at [836, 377] on div "Tuesday" at bounding box center [504, 375] width 686 height 12
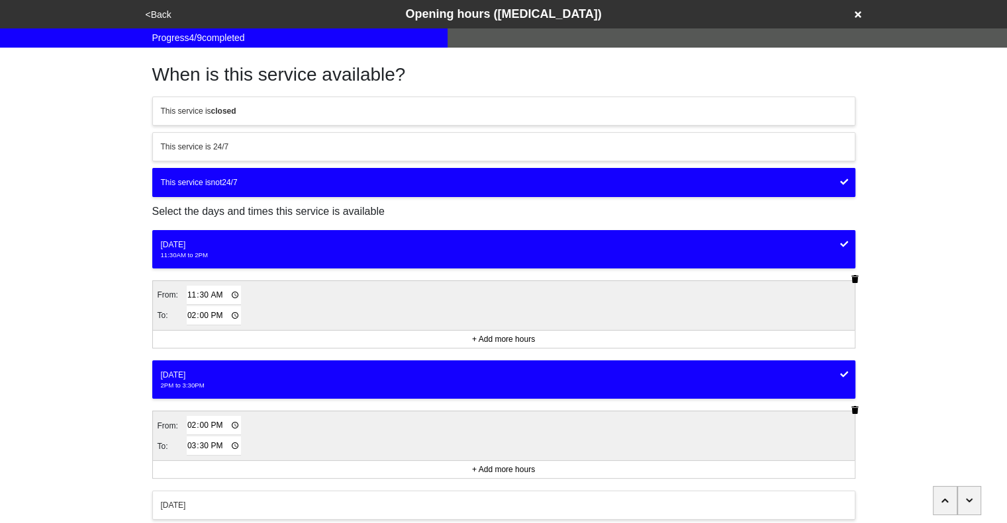
click at [855, 408] on icon "button" at bounding box center [854, 410] width 7 height 8
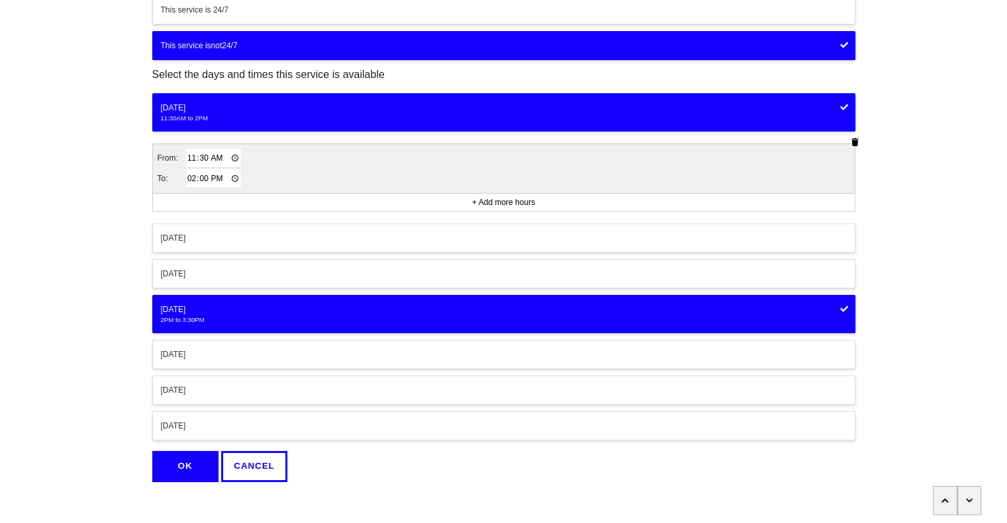
scroll to position [145, 0]
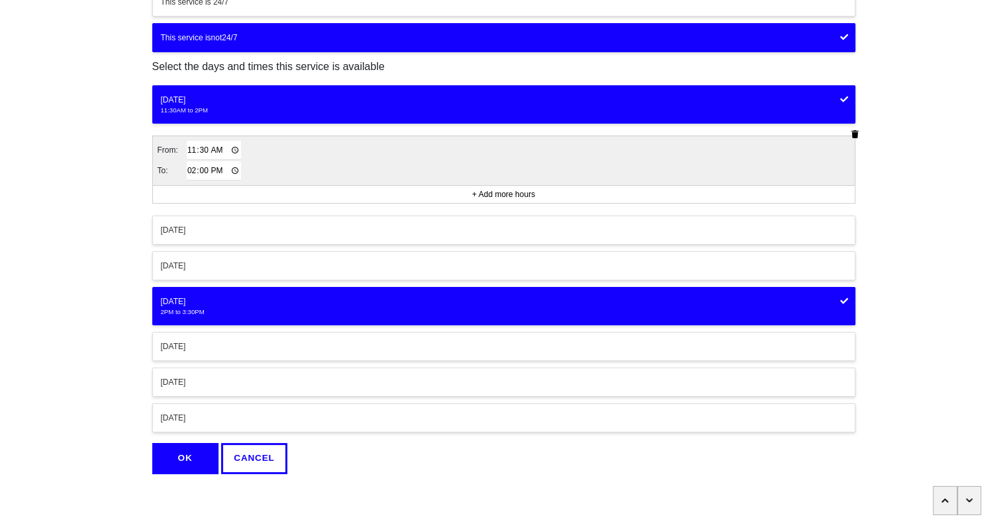
click at [844, 297] on icon at bounding box center [844, 301] width 8 height 8
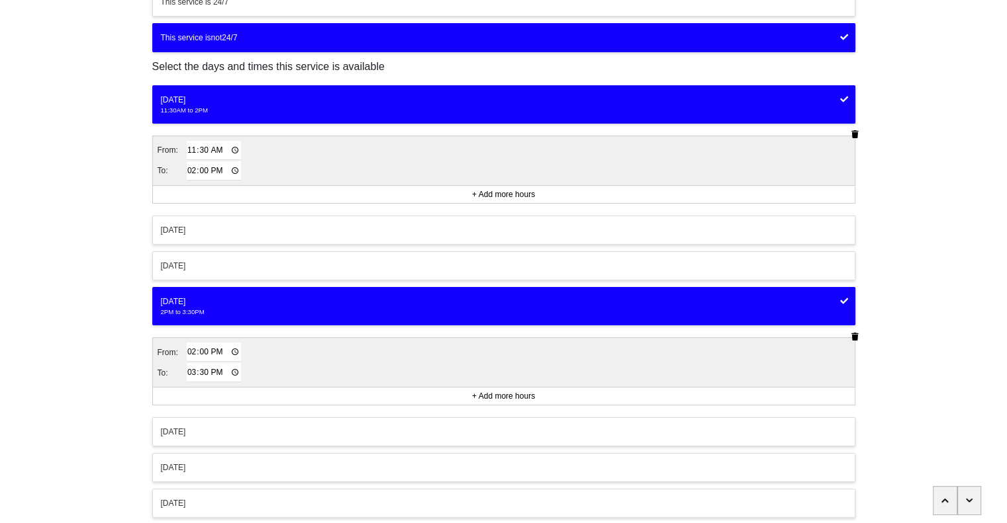
click at [858, 336] on button "button" at bounding box center [854, 336] width 15 height 13
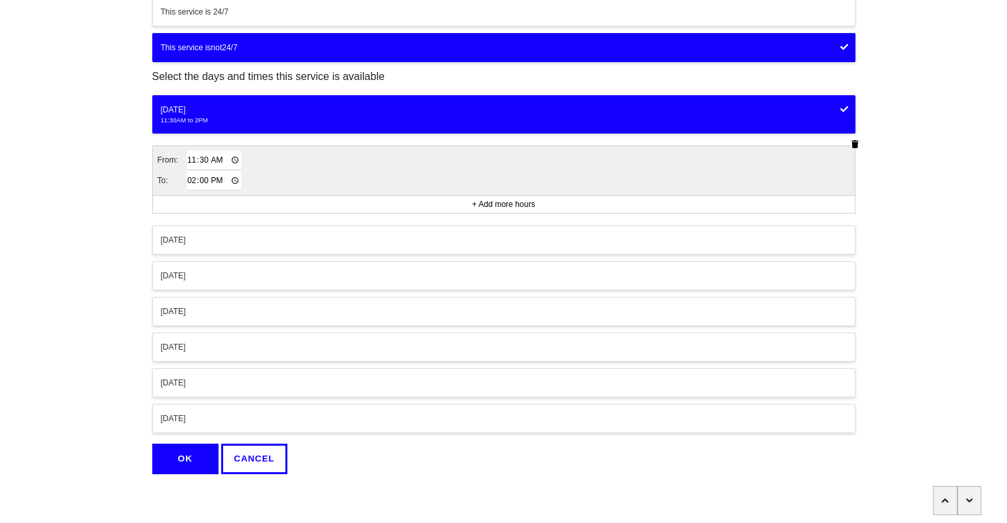
click at [559, 280] on button "Wednesday" at bounding box center [503, 275] width 703 height 29
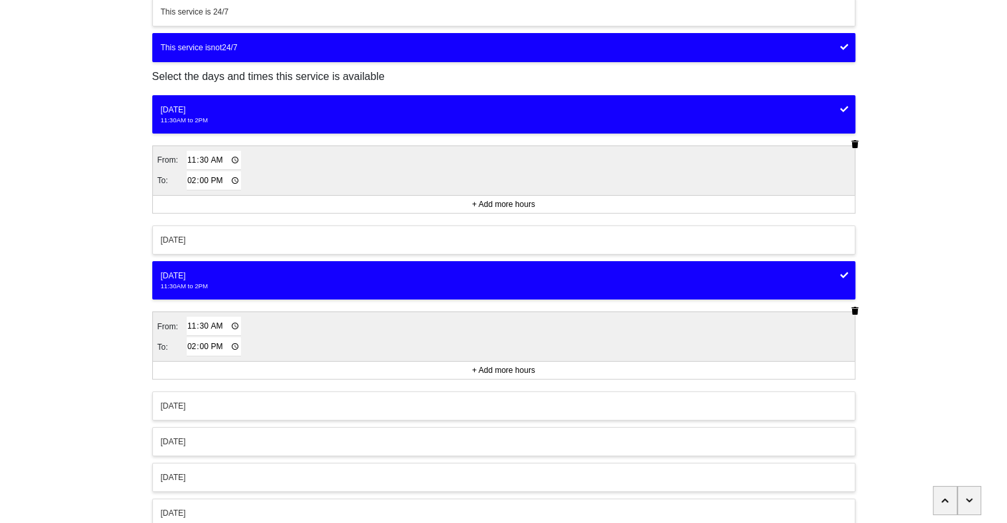
click at [188, 323] on input "11:30" at bounding box center [214, 326] width 55 height 19
type input "10:00"
click at [189, 348] on input "14:00" at bounding box center [214, 346] width 55 height 19
type input "13:00"
click at [97, 315] on div "<Back Opening hours (coronavirus) Progress 4 / 9 completed When is this service…" at bounding box center [503, 217] width 1007 height 705
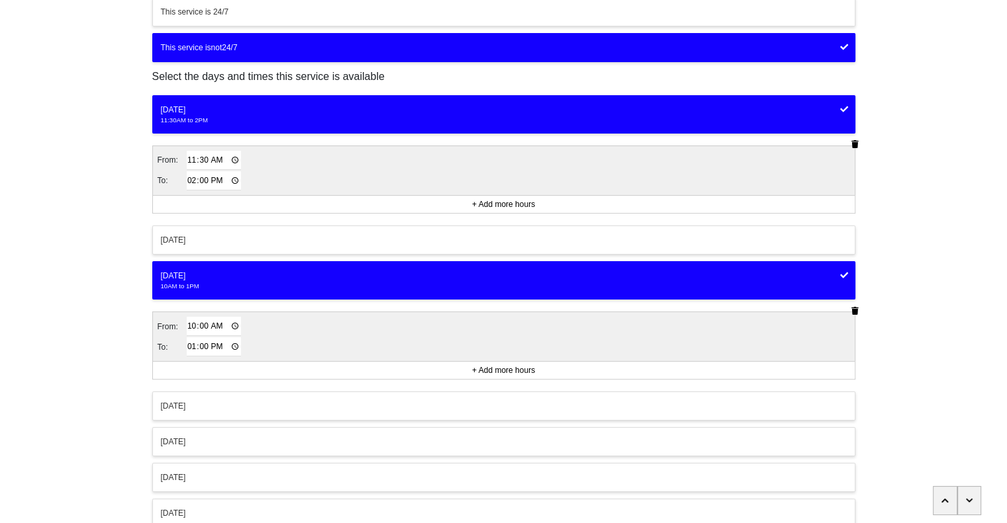
scroll to position [230, 0]
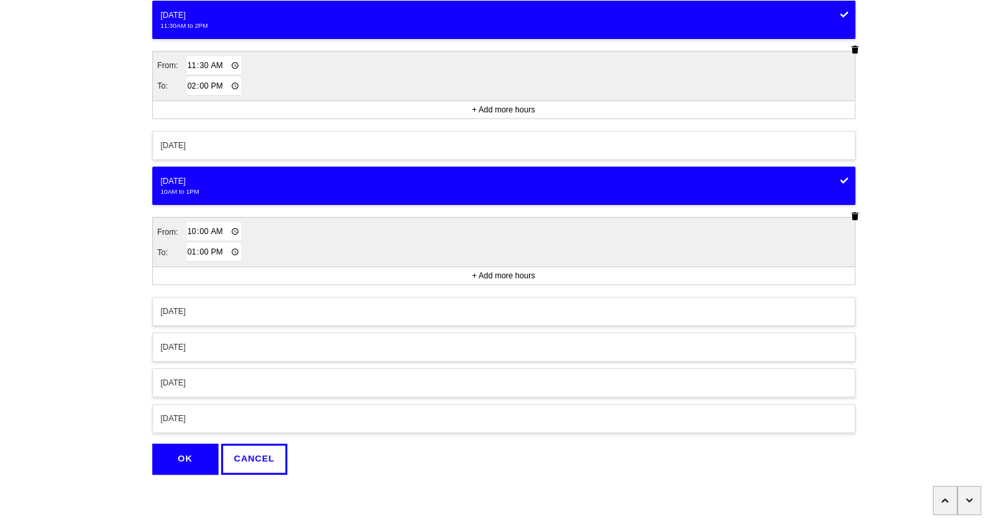
click at [193, 453] on button "OK" at bounding box center [185, 459] width 66 height 30
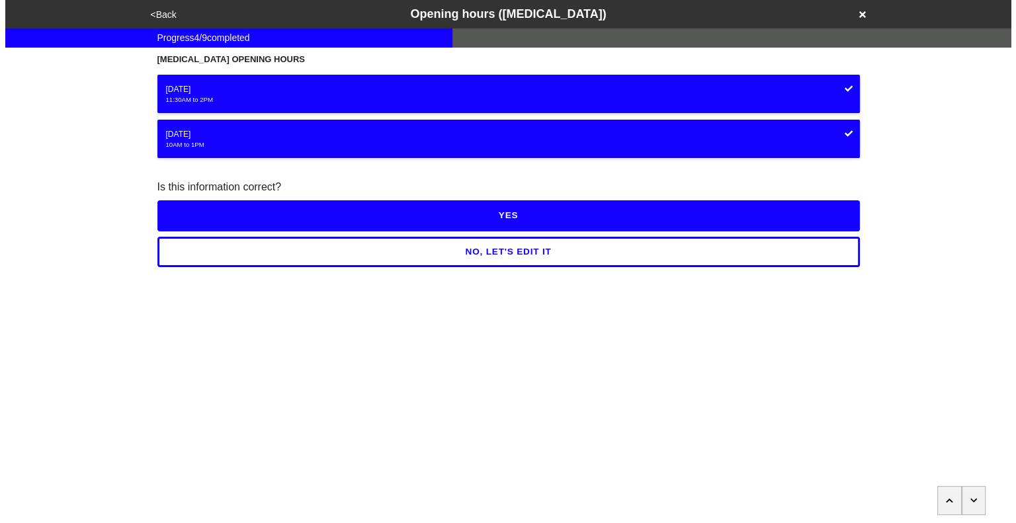
scroll to position [0, 0]
click at [572, 222] on button "YES" at bounding box center [508, 216] width 703 height 30
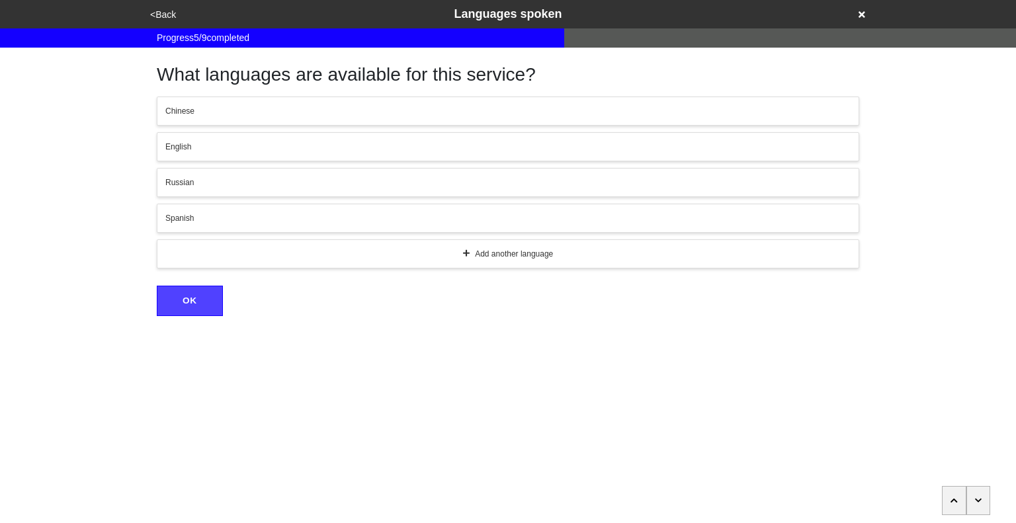
click at [979, 497] on icon "button" at bounding box center [978, 501] width 7 height 8
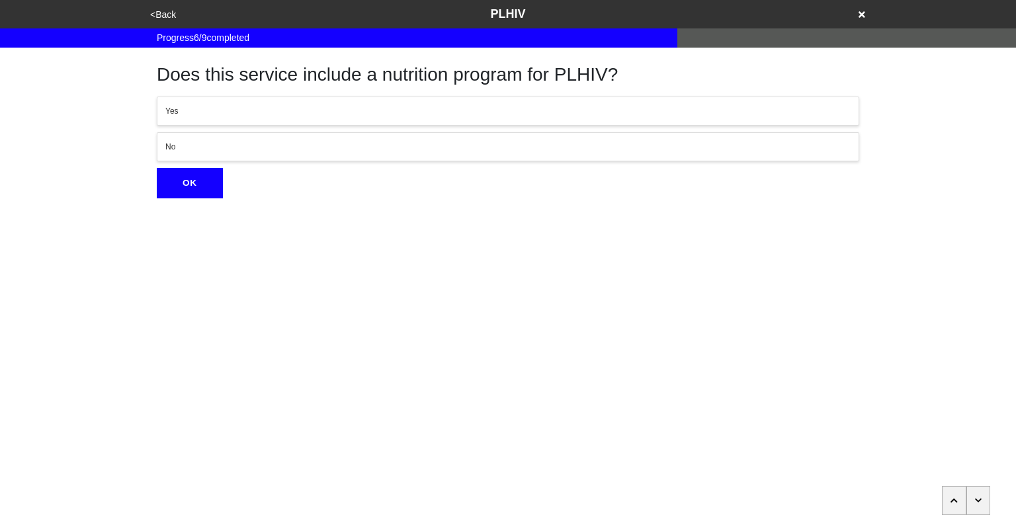
click at [979, 497] on icon "button" at bounding box center [978, 501] width 7 height 8
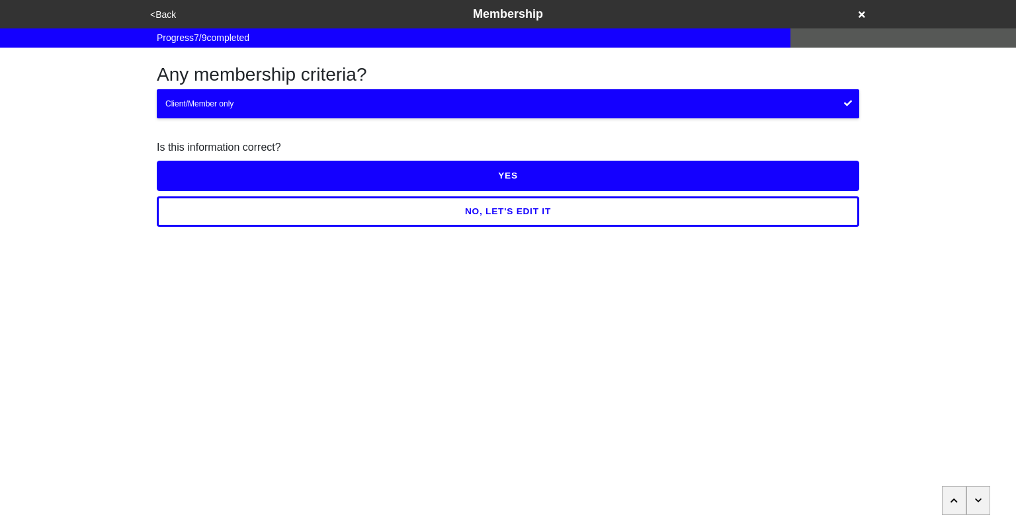
click at [582, 184] on button "YES" at bounding box center [508, 176] width 703 height 30
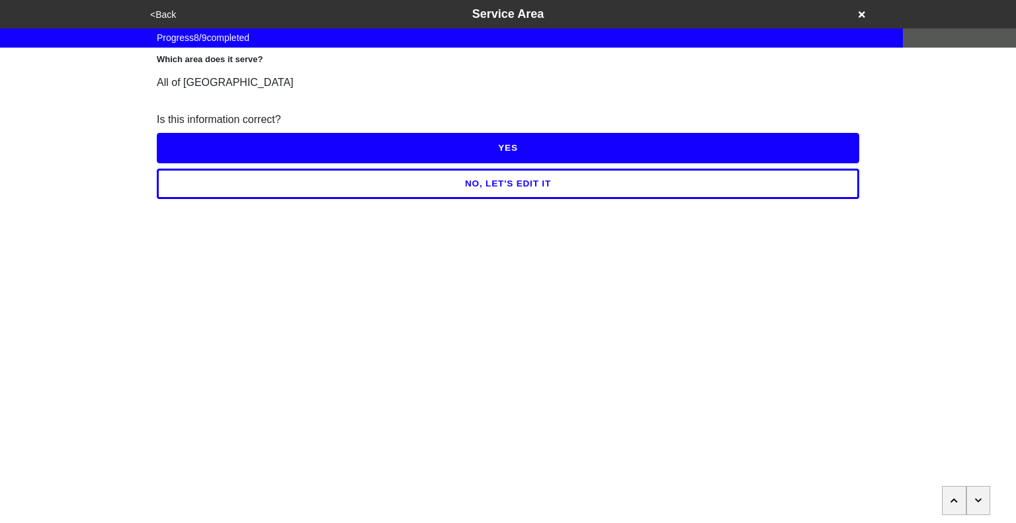
click at [562, 148] on button "YES" at bounding box center [508, 148] width 703 height 30
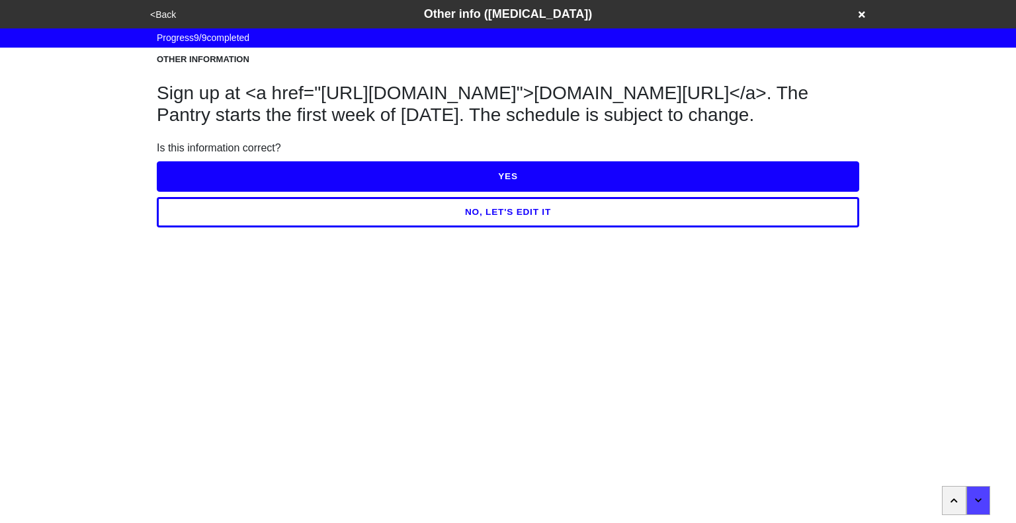
click at [527, 192] on button "YES" at bounding box center [508, 176] width 703 height 30
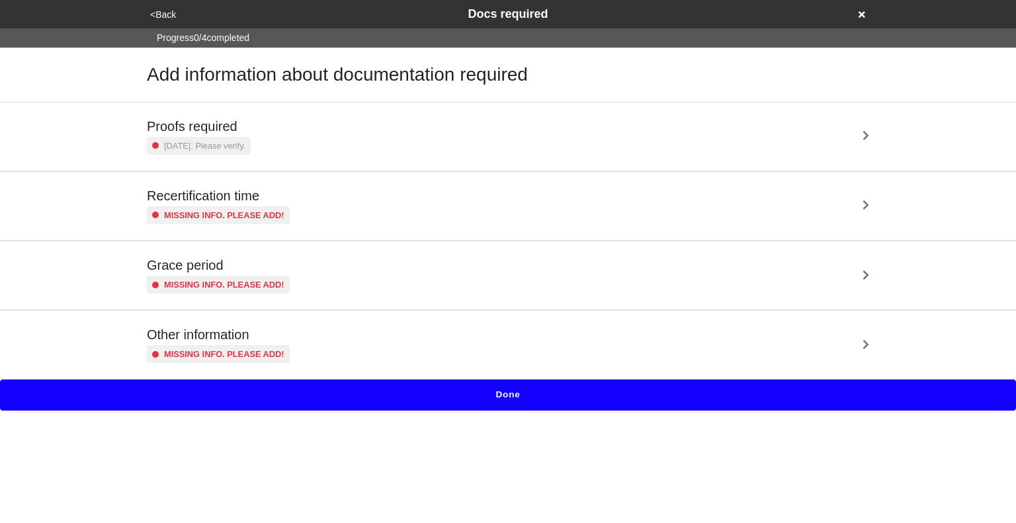
click at [474, 140] on div "Proofs required 2 years ago. Please verify." at bounding box center [508, 136] width 723 height 36
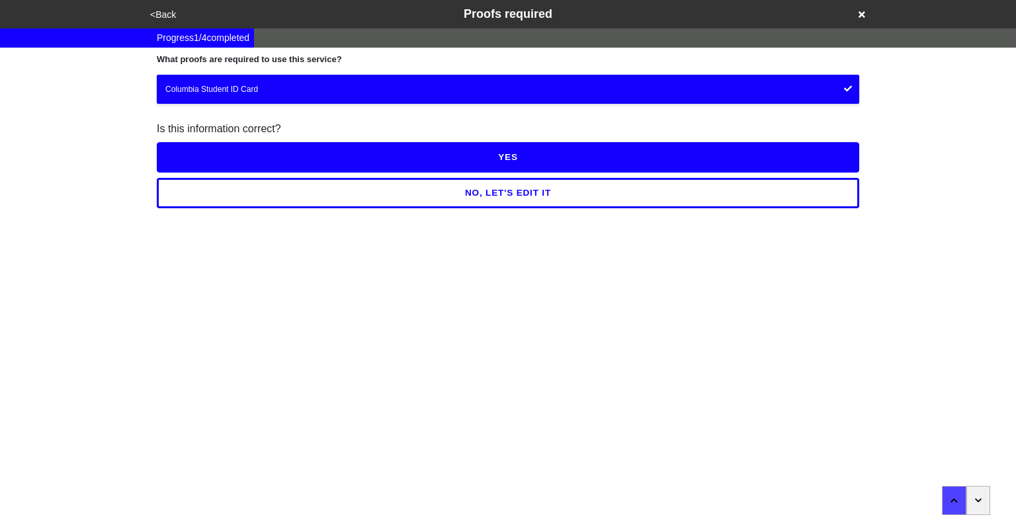
click at [471, 156] on button "YES" at bounding box center [508, 157] width 703 height 30
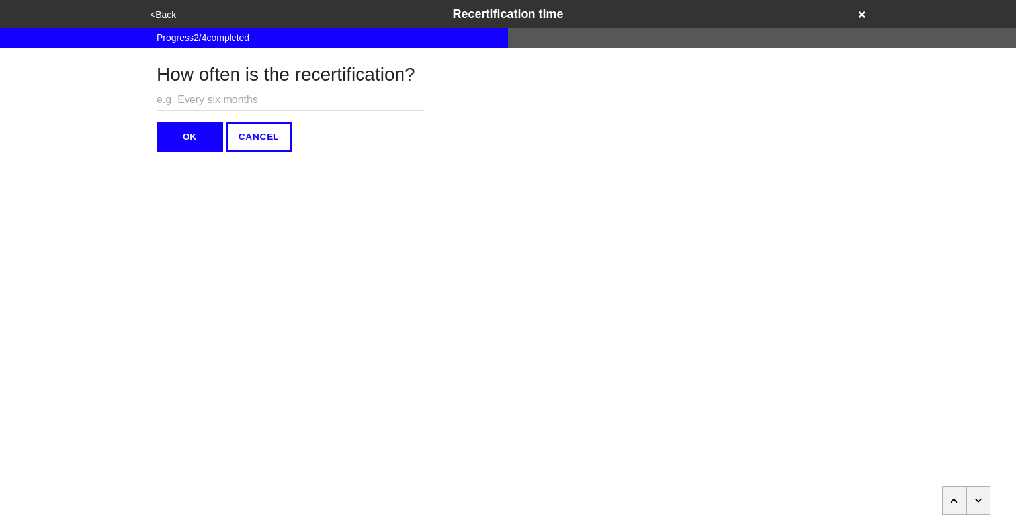
click at [982, 504] on icon "button" at bounding box center [978, 501] width 7 height 8
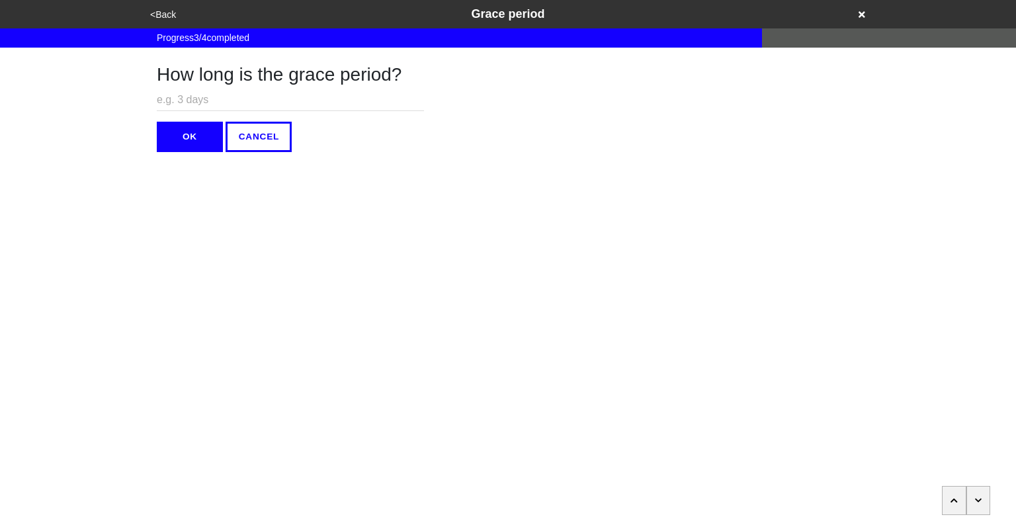
click at [982, 504] on icon "button" at bounding box center [978, 501] width 7 height 8
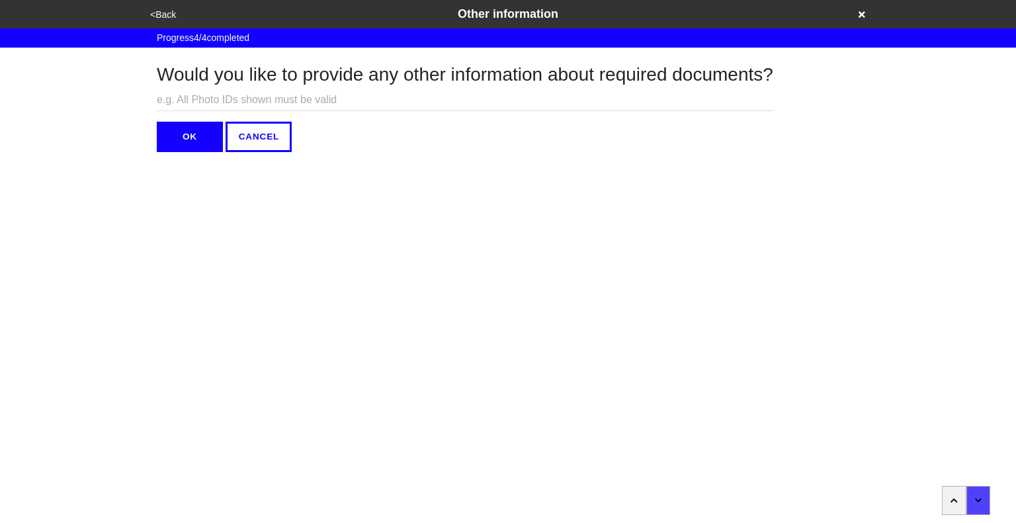
click at [170, 149] on button "OK" at bounding box center [190, 137] width 66 height 30
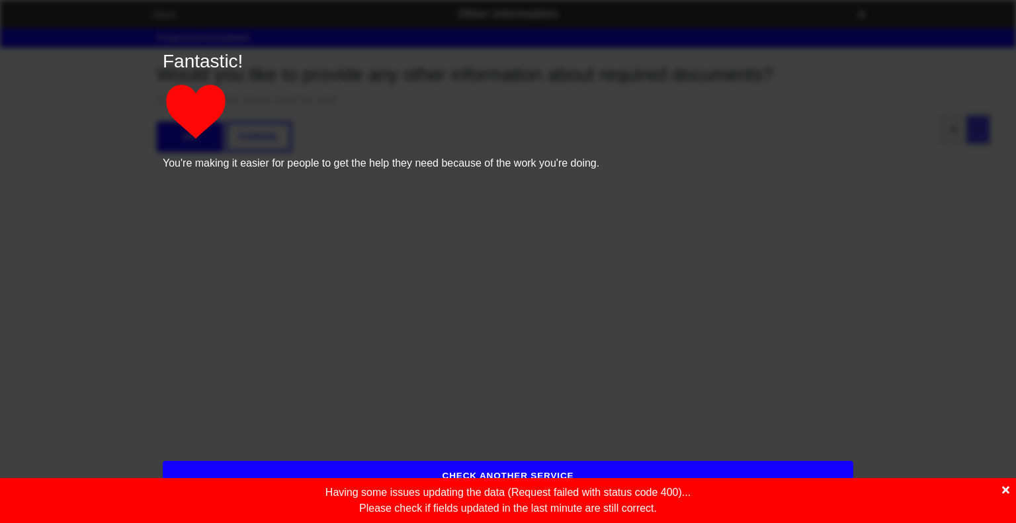
click at [1011, 492] on div "Having some issues updating the data ( Request failed with status code 400 )...…" at bounding box center [508, 500] width 1016 height 45
click at [1005, 489] on icon at bounding box center [1006, 490] width 7 height 7
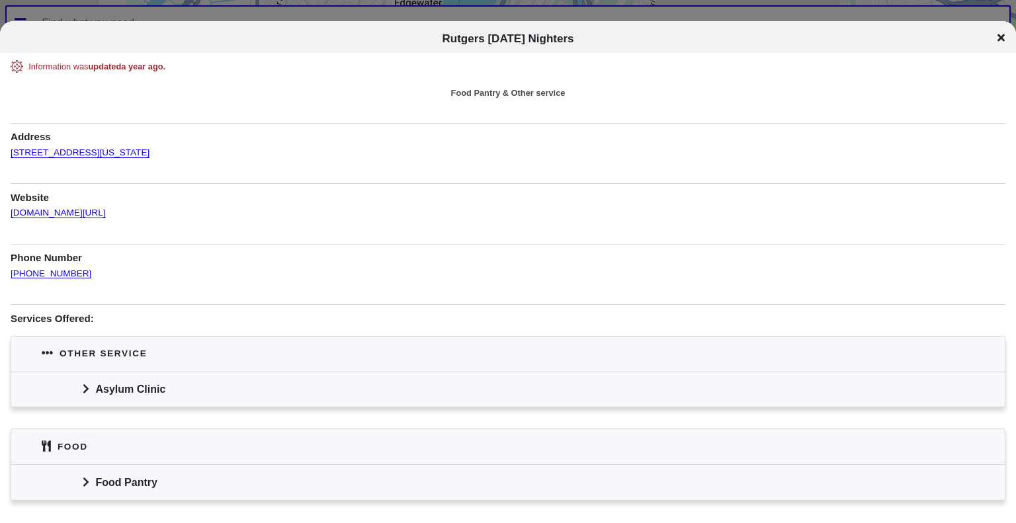
scroll to position [82, 0]
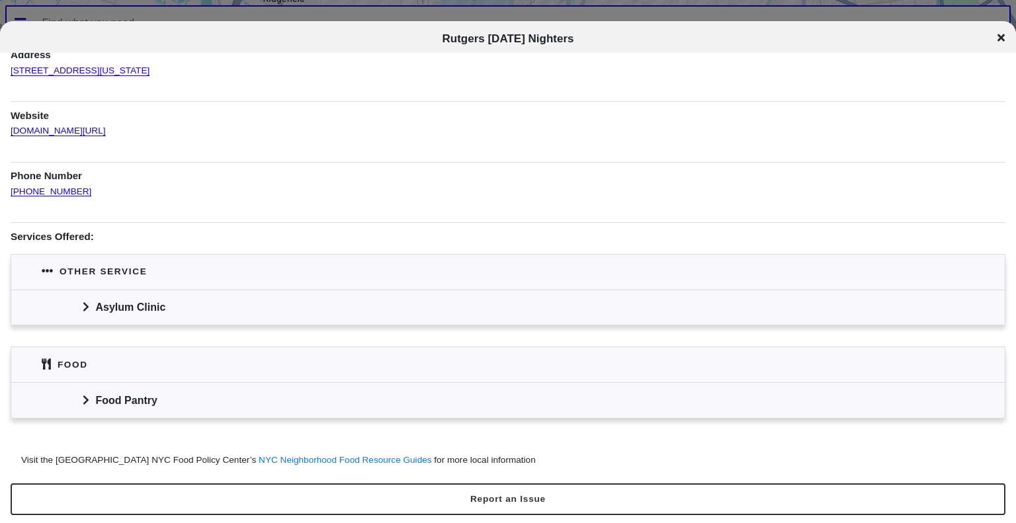
click at [88, 306] on icon at bounding box center [86, 307] width 7 height 11
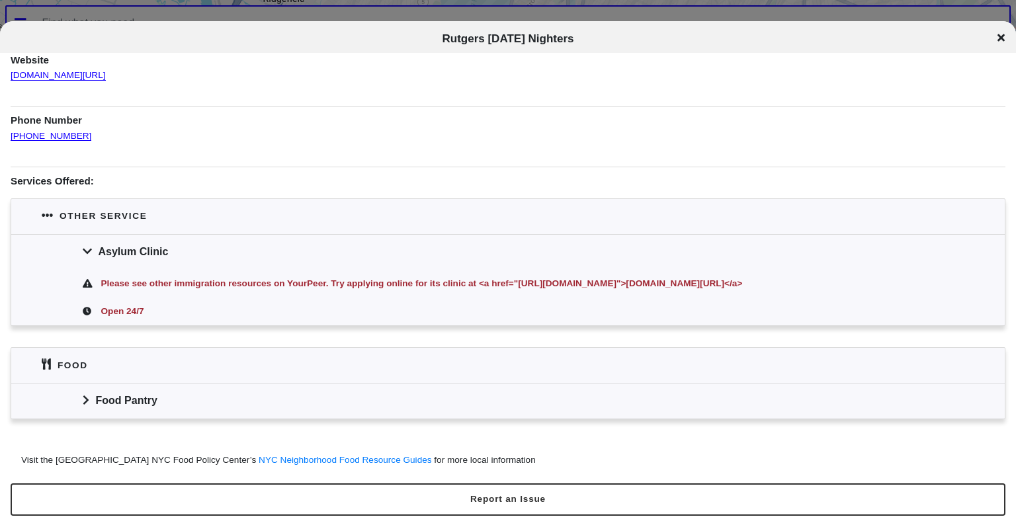
scroll to position [138, 0]
click at [87, 400] on icon at bounding box center [86, 399] width 7 height 11
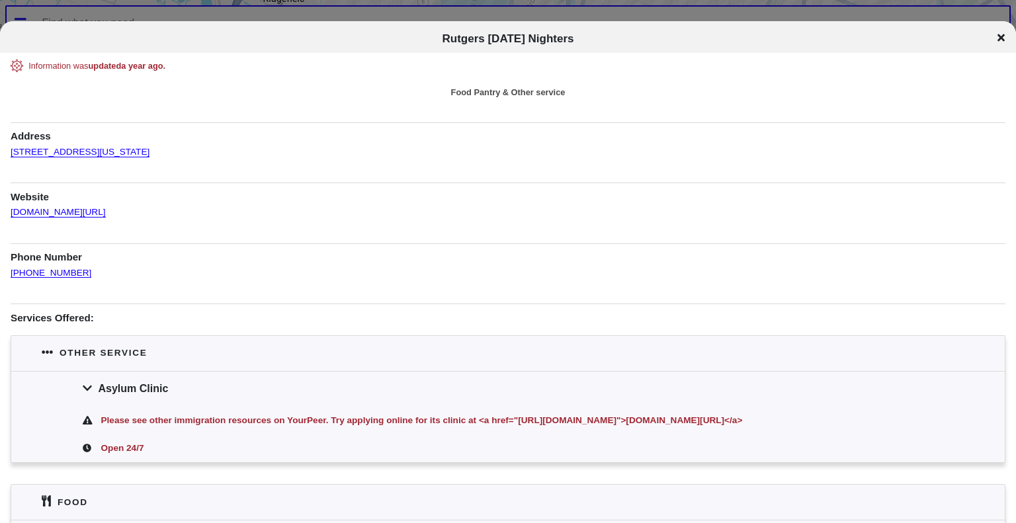
scroll to position [0, 0]
